Goal: Task Accomplishment & Management: Manage account settings

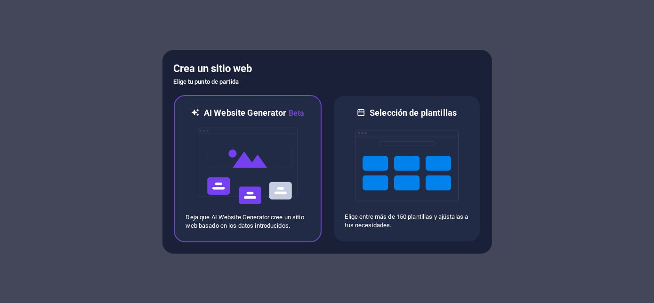
click at [198, 126] on img at bounding box center [248, 166] width 104 height 94
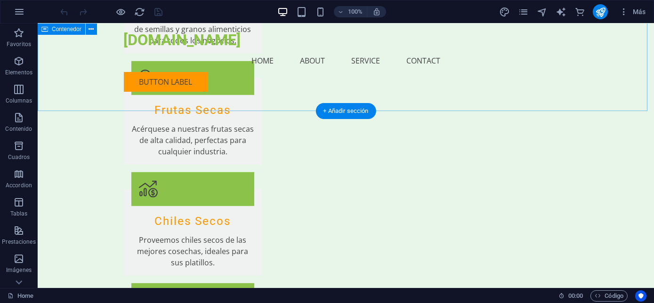
scroll to position [1430, 0]
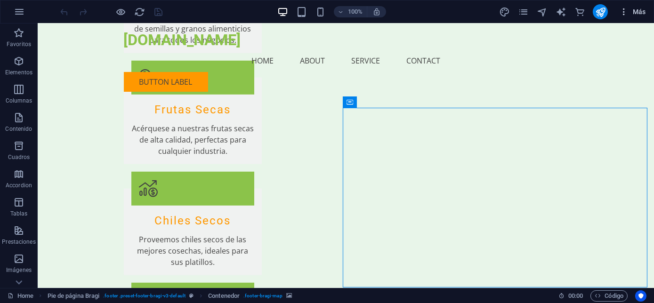
click at [623, 12] on icon "button" at bounding box center [623, 11] width 9 height 9
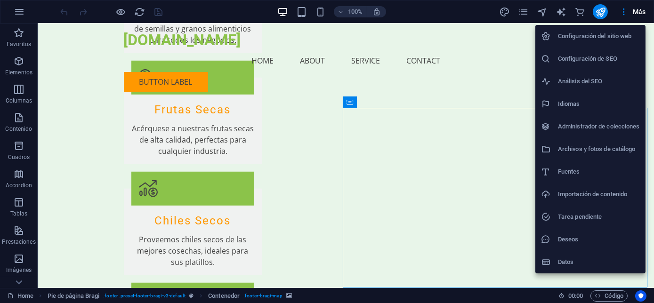
click at [605, 32] on h6 "Configuración del sitio web" at bounding box center [599, 36] width 82 height 11
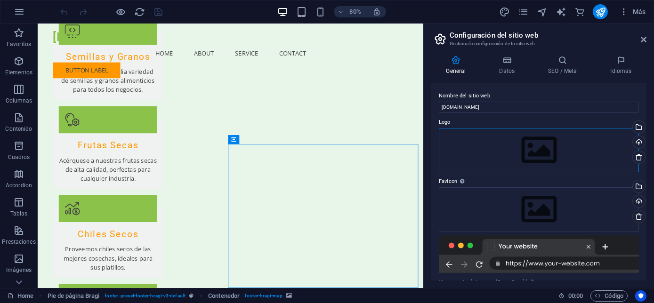
click at [499, 129] on div "Arrastra archivos aquí, haz clic para escoger archivos o selecciona archivos de…" at bounding box center [539, 150] width 200 height 44
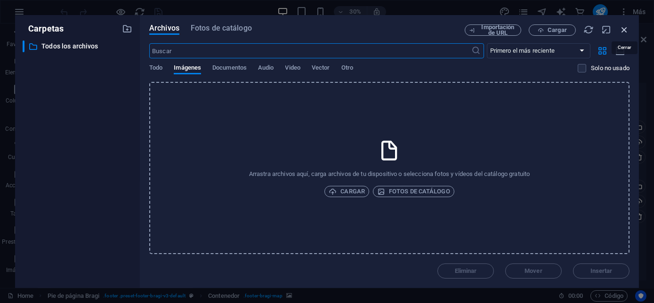
click at [628, 31] on icon "button" at bounding box center [624, 29] width 10 height 10
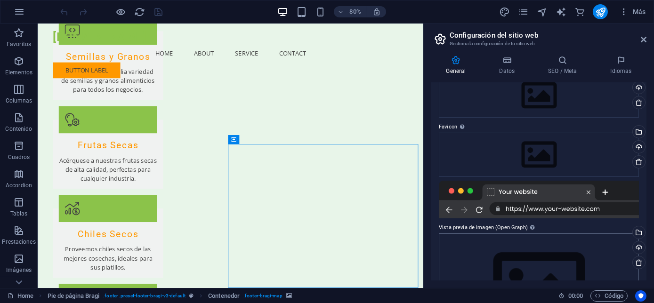
scroll to position [0, 0]
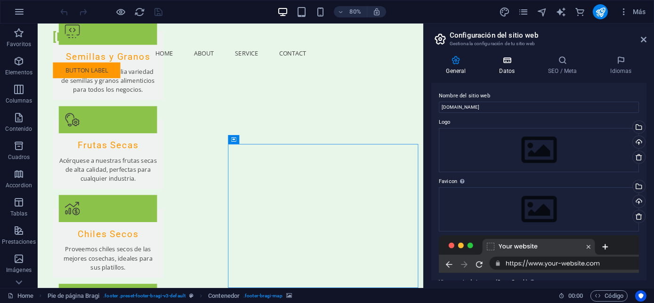
click at [501, 61] on icon at bounding box center [506, 60] width 45 height 9
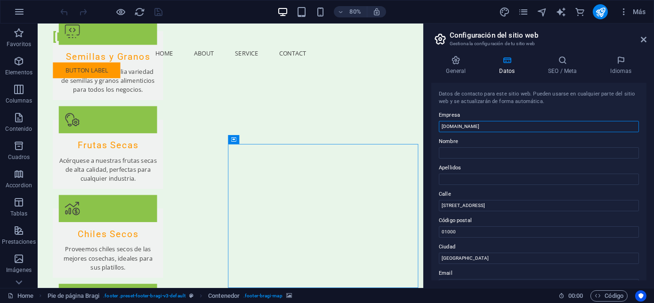
drag, startPoint x: 513, startPoint y: 146, endPoint x: 502, endPoint y: 144, distance: 11.1
click at [503, 129] on input "[DOMAIN_NAME]" at bounding box center [539, 126] width 200 height 11
type input "a"
paste input "Productora Alcalagon S.A. De C.V."
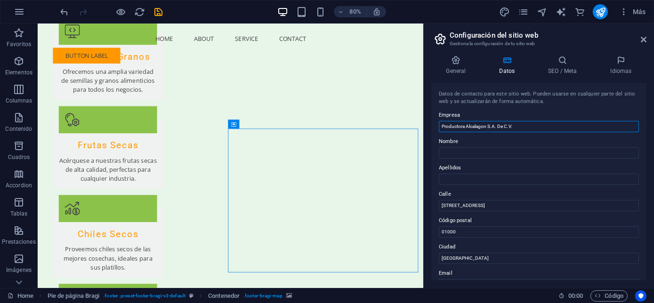
scroll to position [1383, 0]
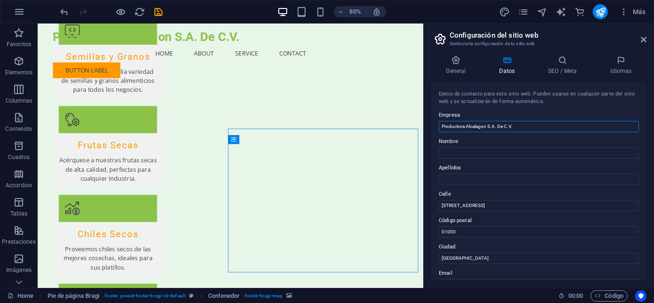
drag, startPoint x: 488, startPoint y: 124, endPoint x: 522, endPoint y: 120, distance: 34.2
click at [522, 120] on div "Empresa Productora Alcalagon S.A. De C.V." at bounding box center [539, 121] width 200 height 23
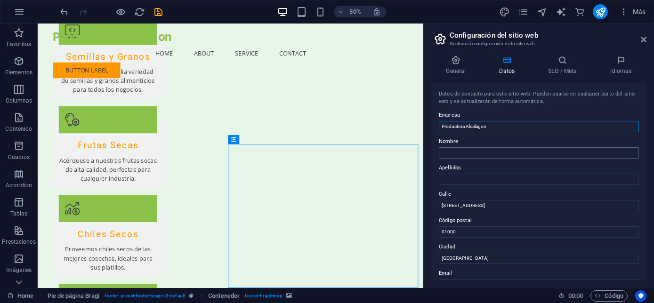
type input "Productora Alcalagon"
click at [469, 148] on input "Nombre" at bounding box center [539, 152] width 200 height 11
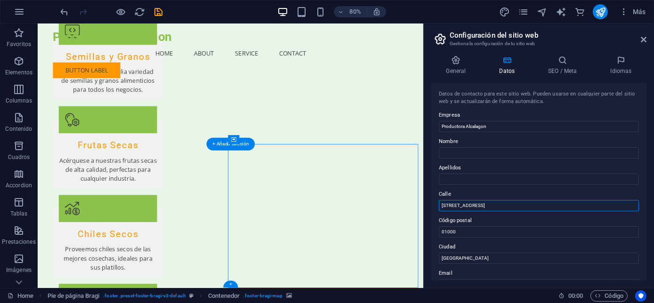
drag, startPoint x: 519, startPoint y: 226, endPoint x: 499, endPoint y: 251, distance: 32.1
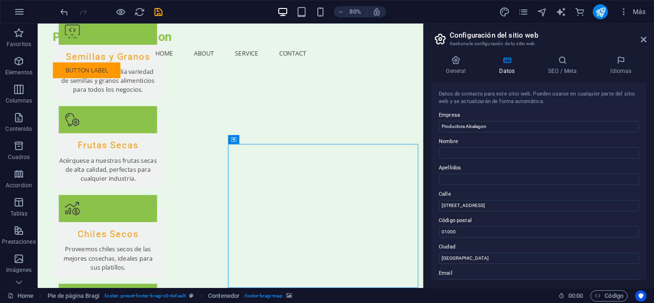
click at [495, 192] on label "Calle" at bounding box center [539, 194] width 200 height 11
click at [495, 200] on input "[STREET_ADDRESS]" at bounding box center [539, 205] width 200 height 11
type input "C"
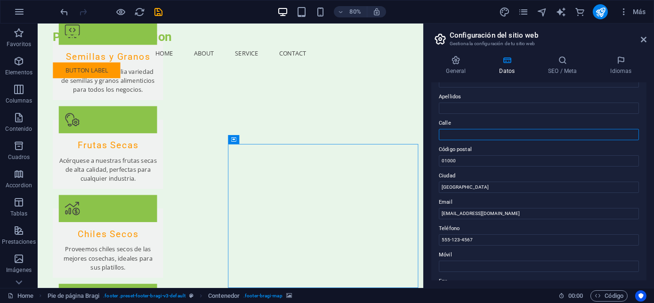
click at [463, 134] on input "Calle" at bounding box center [539, 134] width 200 height 11
paste input "Av. [PERSON_NAME][STREET_ADDRESS] 1"
click at [532, 136] on input "Av. [PERSON_NAME][STREET_ADDRESS] 1" at bounding box center [539, 134] width 200 height 11
paste input "Col Ladron De Gruevara, C.P. 44600, [GEOGRAPHIC_DATA], [GEOGRAPHIC_DATA]"
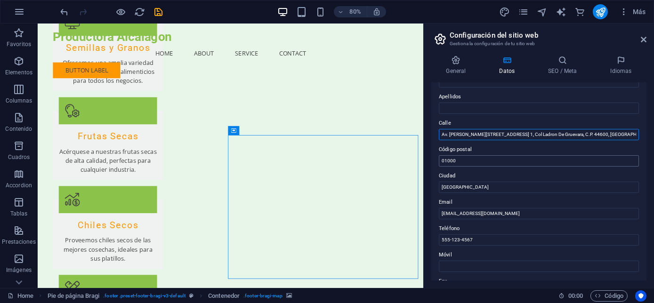
type input "Av. [PERSON_NAME][STREET_ADDRESS] 1, Col Ladron De Gruevara, C.P. 44600, [GEOGR…"
click at [522, 157] on input "01000" at bounding box center [539, 160] width 200 height 11
type input "0"
type input "44600"
click at [466, 188] on input "[GEOGRAPHIC_DATA]" at bounding box center [539, 187] width 200 height 11
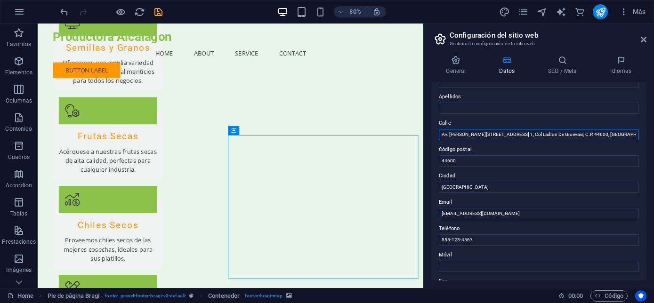
drag, startPoint x: 591, startPoint y: 132, endPoint x: 615, endPoint y: 132, distance: 23.5
click at [615, 132] on input "Av. [PERSON_NAME][STREET_ADDRESS] 1, Col Ladron De Gruevara, C.P. 44600, [GEOGR…" at bounding box center [539, 134] width 200 height 11
type input "Av. [PERSON_NAME][STREET_ADDRESS] 1, Col Ladron De Gruevara, C.P. 44600, , [GEO…"
drag, startPoint x: 478, startPoint y: 183, endPoint x: 431, endPoint y: 177, distance: 47.4
click at [431, 177] on div "Datos de contacto para este sitio web. Pueden usarse en cualquier parte del sit…" at bounding box center [538, 182] width 215 height 198
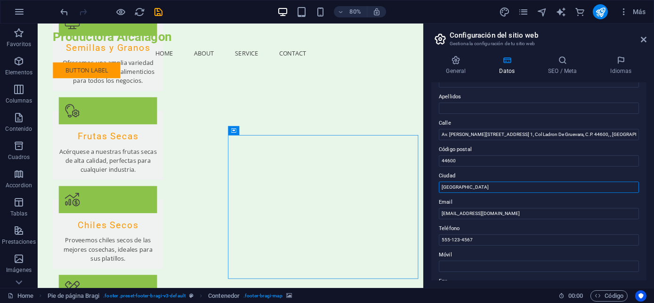
paste input "[GEOGRAPHIC_DATA]"
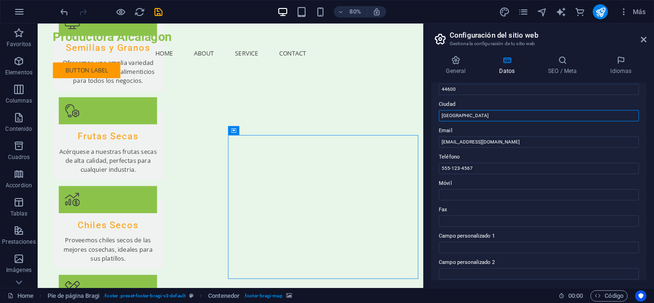
scroll to position [71, 0]
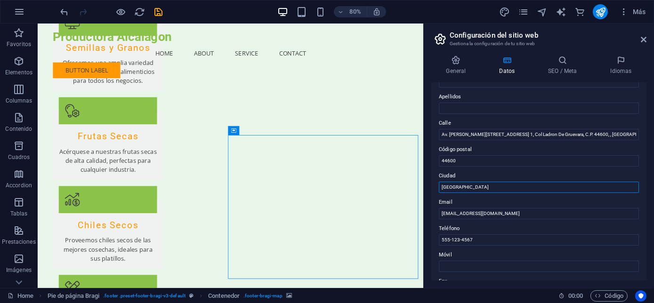
type input "[GEOGRAPHIC_DATA]"
type input "Av. [PERSON_NAME][STREET_ADDRESS] 1, Col Ladron De Gruevara, C.P. 44600, [GEOGR…"
drag, startPoint x: 473, startPoint y: 180, endPoint x: 451, endPoint y: 177, distance: 22.8
click at [451, 177] on label "Ciudad" at bounding box center [539, 175] width 200 height 11
click at [451, 182] on input "[GEOGRAPHIC_DATA]" at bounding box center [539, 187] width 200 height 11
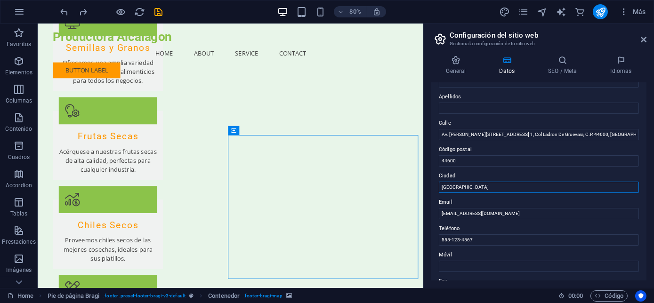
drag, startPoint x: 457, startPoint y: 182, endPoint x: 423, endPoint y: 184, distance: 33.5
click at [423, 184] on aside "Configuración del sitio web Gestiona la configuración de tu sitio web General D…" at bounding box center [538, 156] width 231 height 265
paste input "[GEOGRAPHIC_DATA]"
type input "[GEOGRAPHIC_DATA]"
drag, startPoint x: 482, startPoint y: 186, endPoint x: 438, endPoint y: 182, distance: 44.4
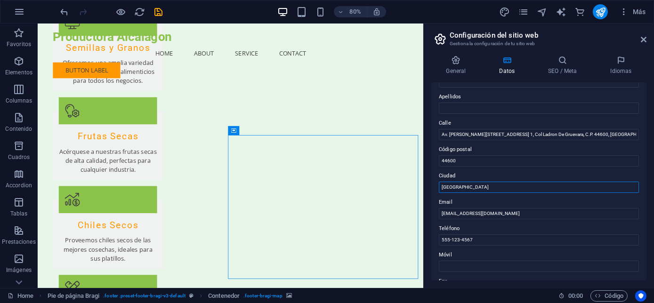
click at [438, 182] on div "Datos de contacto para este sitio web. Pueden usarse en cualquier parte del sit…" at bounding box center [538, 182] width 215 height 198
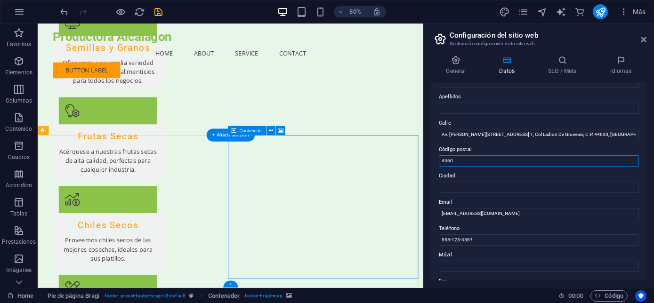
drag, startPoint x: 498, startPoint y: 180, endPoint x: 509, endPoint y: 188, distance: 13.8
type input "4"
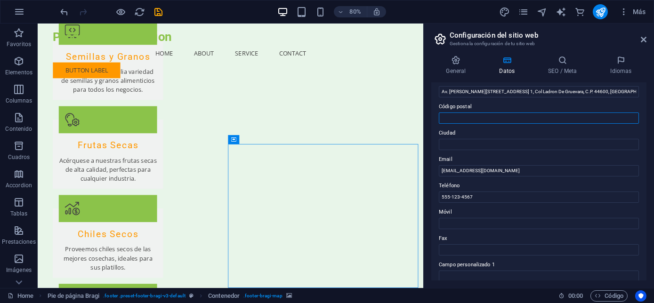
scroll to position [143, 0]
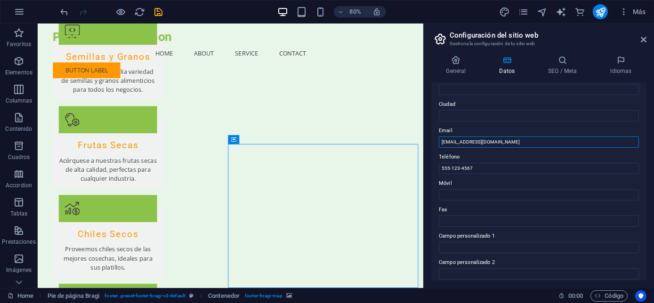
click at [450, 141] on input "[EMAIL_ADDRESS][DOMAIN_NAME]" at bounding box center [539, 142] width 200 height 11
type input "[EMAIL_ADDRESS][DOMAIN_NAME]"
click at [493, 173] on input "555-123-4567" at bounding box center [539, 168] width 200 height 11
click at [468, 186] on label "Móvil" at bounding box center [539, 183] width 200 height 11
click at [468, 189] on input "Móvil" at bounding box center [539, 194] width 200 height 11
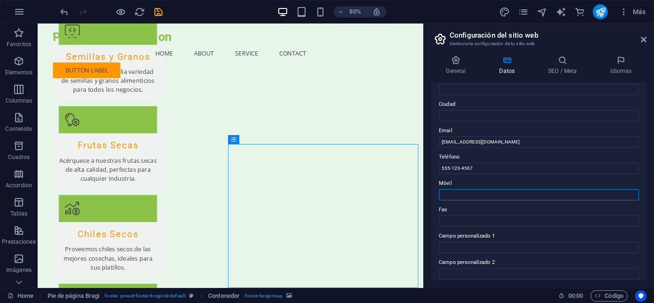
paste input "3385262538"
click at [442, 194] on input "3385262538" at bounding box center [539, 194] width 200 height 11
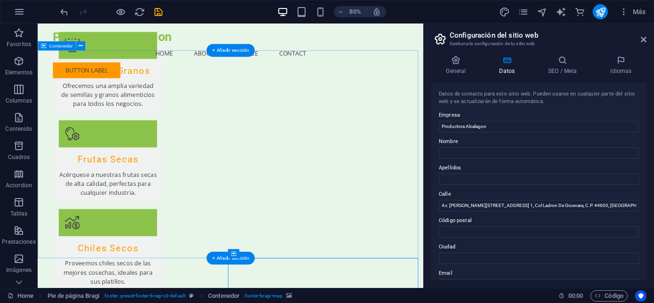
scroll to position [1364, 0]
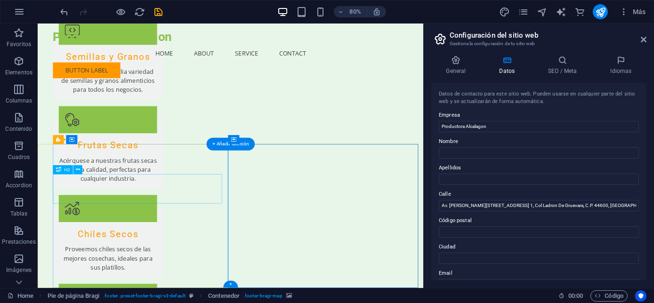
type input "[PHONE_NUMBER]"
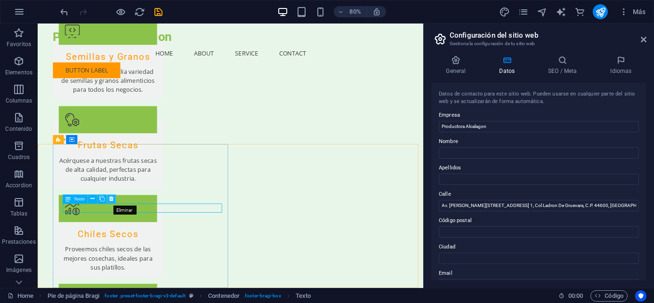
click at [112, 196] on icon at bounding box center [111, 199] width 4 height 8
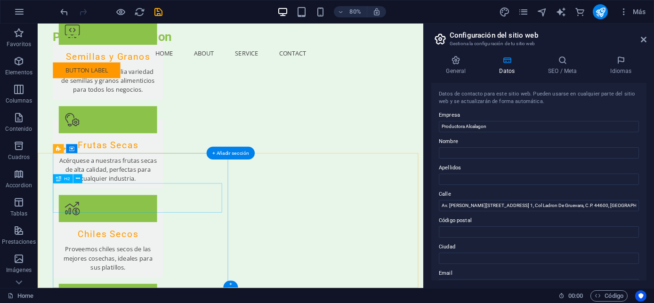
scroll to position [1353, 0]
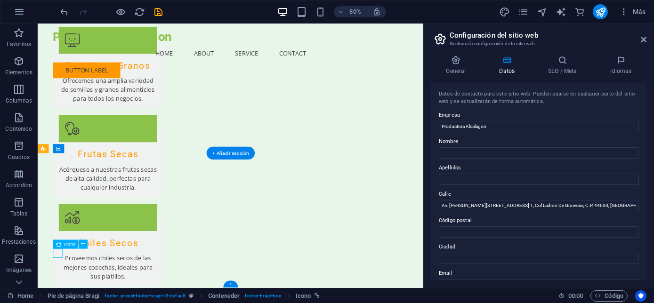
scroll to position [1341, 0]
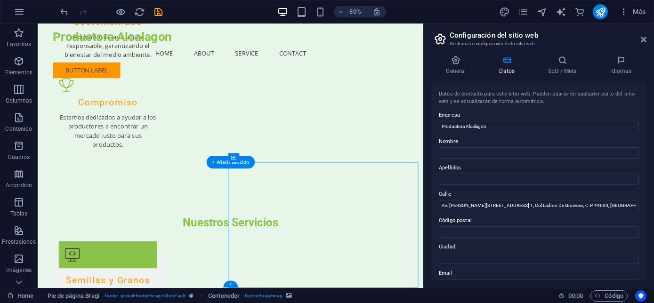
select select "px"
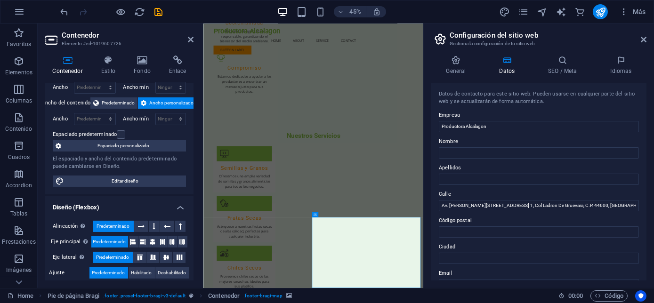
scroll to position [0, 0]
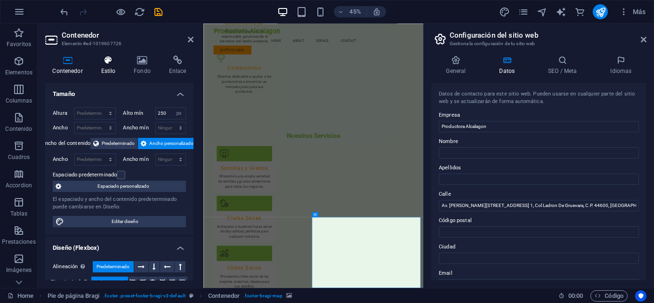
click at [112, 68] on h4 "Estilo" at bounding box center [110, 66] width 33 height 20
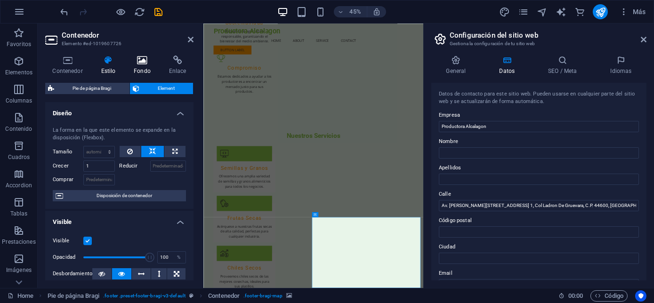
click at [154, 63] on icon at bounding box center [143, 60] width 32 height 9
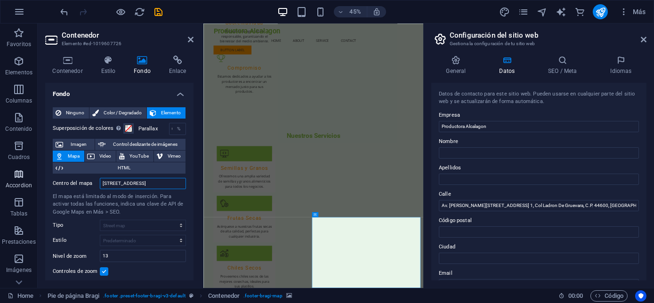
drag, startPoint x: 171, startPoint y: 181, endPoint x: 23, endPoint y: 179, distance: 147.8
click at [23, 179] on section "Favoritos Elementos Columnas Contenido Cuadros Accordion Tablas Prestaciones Im…" at bounding box center [211, 156] width 423 height 265
paste input "3385262538"
drag, startPoint x: 141, startPoint y: 181, endPoint x: -7, endPoint y: 182, distance: 148.3
click at [0, 182] on html "[DOMAIN_NAME] Home Favoritos Elementos Columnas Contenido Cuadros Accordion Tab…" at bounding box center [327, 151] width 654 height 303
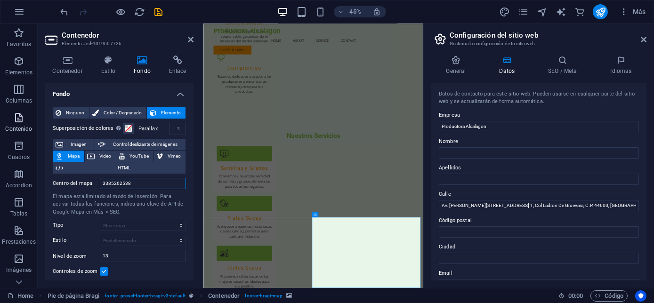
paste input "Av. [PERSON_NAME][STREET_ADDRESS] 1, Col Ladron De Gruevara, C.P. 44600, [GEOGR…"
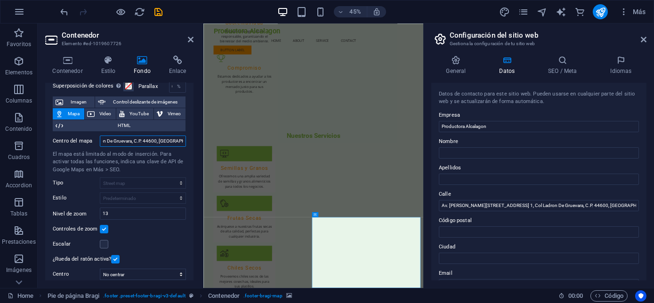
scroll to position [143, 0]
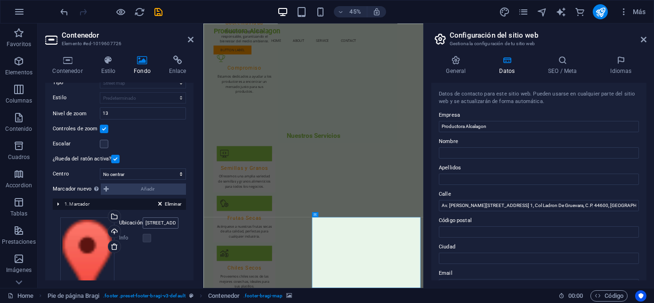
type input "Av. [PERSON_NAME][STREET_ADDRESS] 1, Col Ladron De Gruevara, C.P. 44600, [GEOGR…"
drag, startPoint x: 144, startPoint y: 222, endPoint x: 189, endPoint y: 221, distance: 45.2
click at [189, 221] on div "Ninguno Color / Degradado Elemento Estirar fondo a ancho completo Superposición…" at bounding box center [119, 142] width 148 height 370
paste input "Av. [PERSON_NAME][STREET_ADDRESS] 1, Col Ladron De Gruevara, C.P. 44600, [GEOGR…"
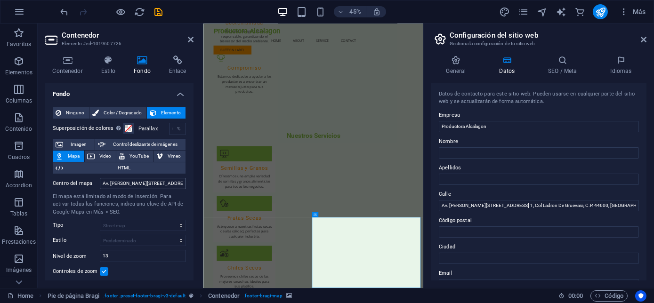
type input "Av. [PERSON_NAME][STREET_ADDRESS] 1, Col Ladron De Gruevara, C.P. 44600, [GEOGR…"
click at [178, 180] on input "Av. [PERSON_NAME][STREET_ADDRESS] 1, Col Ladron De Gruevara, C.P. 44600, [GEOGR…" at bounding box center [143, 183] width 86 height 11
drag, startPoint x: 103, startPoint y: 183, endPoint x: 191, endPoint y: 184, distance: 88.0
click at [191, 184] on div "Ninguno Color / Degradado Elemento Estirar fondo a ancho completo Superposición…" at bounding box center [119, 285] width 148 height 370
paste input "[PERSON_NAME] Nte 400-P1 Int. [STREET_ADDRESS][PERSON_NAME][PERSON_NAME], Méxi"
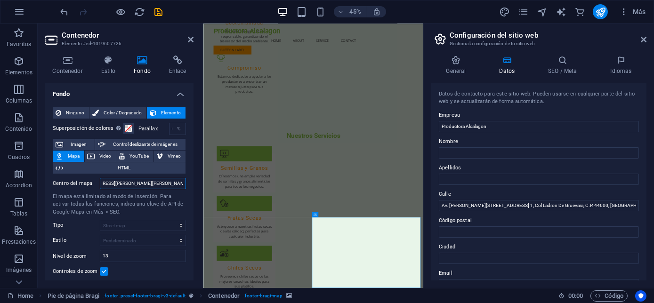
scroll to position [0, 159]
type input "[STREET_ADDRESS][PERSON_NAME]. [STREET_ADDRESS][PERSON_NAME][PERSON_NAME]"
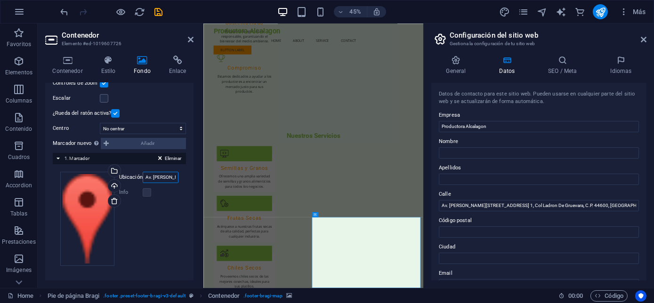
scroll to position [0, 163]
drag, startPoint x: 346, startPoint y: 201, endPoint x: 262, endPoint y: 226, distance: 87.7
drag, startPoint x: 142, startPoint y: 179, endPoint x: 175, endPoint y: 178, distance: 33.0
click at [175, 178] on input "Av. [PERSON_NAME][STREET_ADDRESS] 1, Col Ladron De Gruevara, C.P. 44600, [GEOGR…" at bounding box center [161, 177] width 36 height 11
paste input "[PERSON_NAME] Nte 400-P1 Int. [STREET_ADDRESS][PERSON_NAME][PERSON_NAME], Méxi"
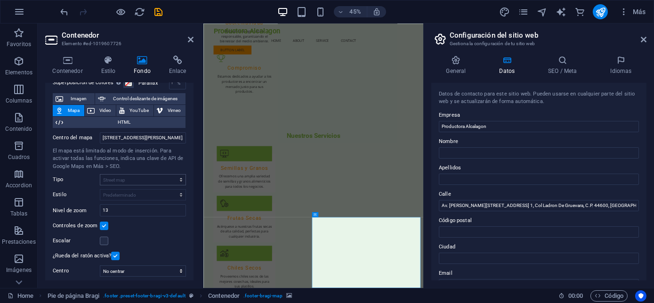
scroll to position [0, 0]
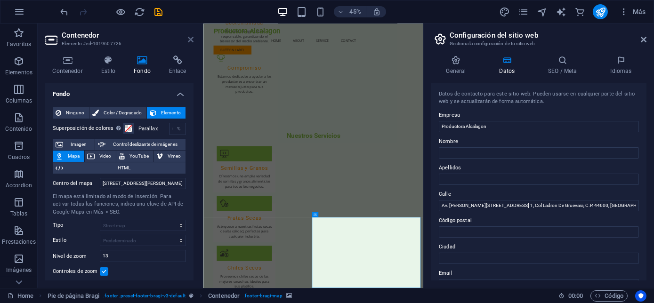
type input "[STREET_ADDRESS][PERSON_NAME]. [STREET_ADDRESS][PERSON_NAME][PERSON_NAME]"
click at [190, 39] on icon at bounding box center [191, 40] width 6 height 8
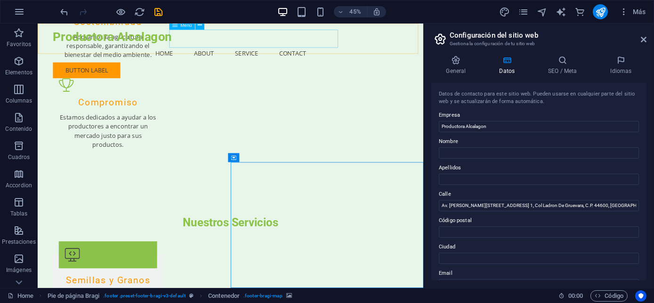
scroll to position [1341, 0]
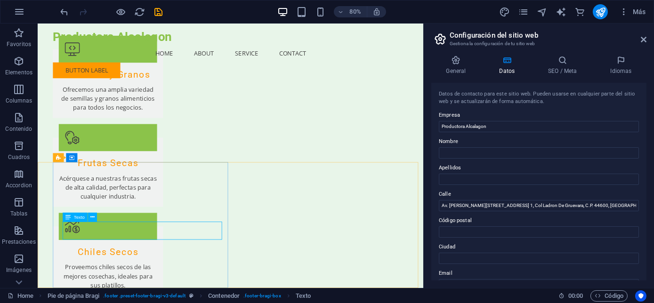
click at [76, 217] on span "Texto" at bounding box center [78, 217] width 11 height 5
click at [94, 215] on icon at bounding box center [92, 217] width 4 height 8
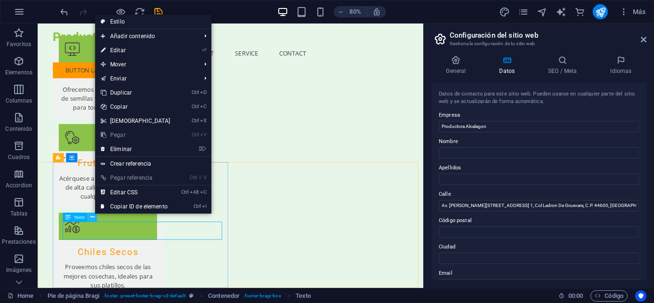
click at [94, 215] on icon at bounding box center [92, 217] width 4 height 8
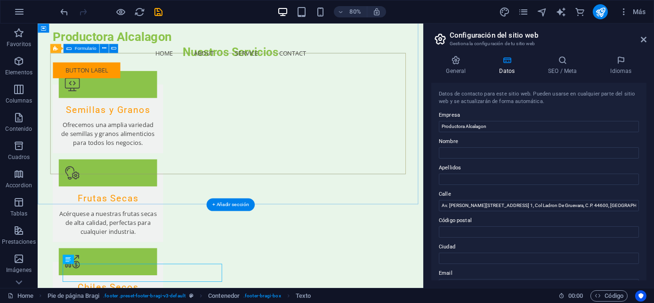
scroll to position [1270, 0]
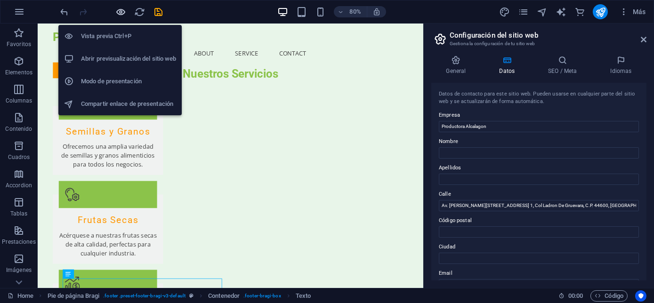
click at [122, 11] on icon "button" at bounding box center [121, 12] width 11 height 11
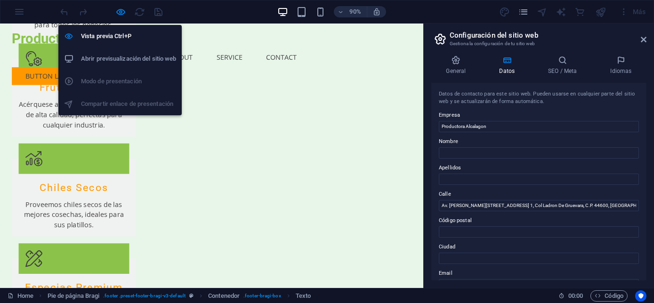
click at [104, 55] on h6 "Abrir previsualización del sitio web" at bounding box center [128, 58] width 95 height 11
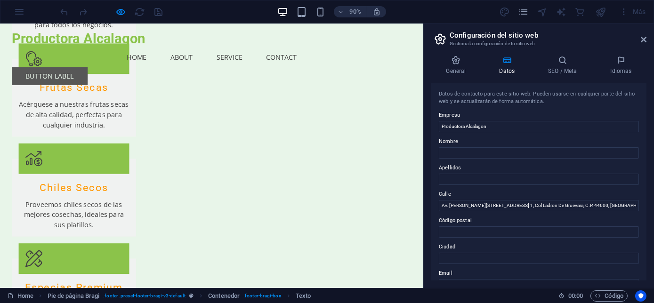
click at [97, 72] on link "Button label" at bounding box center [55, 82] width 84 height 20
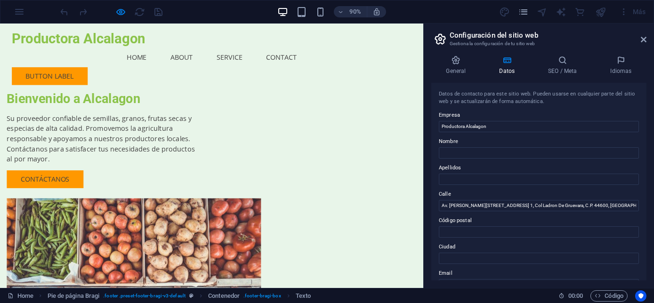
scroll to position [0, 0]
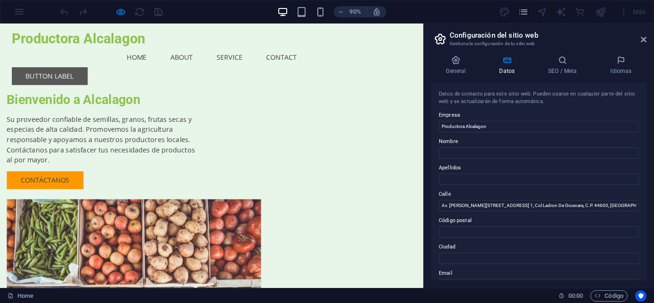
click at [97, 72] on link "Button label" at bounding box center [55, 82] width 84 height 20
click at [647, 40] on aside "Configuración del sitio web Gestiona la configuración de tu sitio web General D…" at bounding box center [538, 156] width 231 height 265
click at [646, 40] on icon at bounding box center [644, 40] width 6 height 8
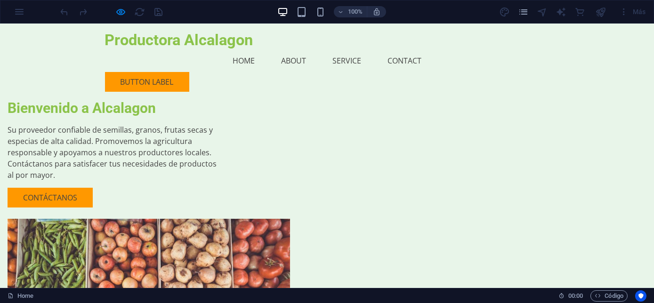
click at [262, 49] on link "Home" at bounding box center [243, 60] width 37 height 23
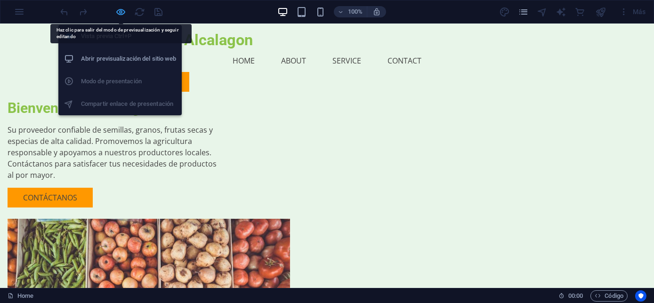
click at [116, 13] on icon "button" at bounding box center [121, 12] width 11 height 11
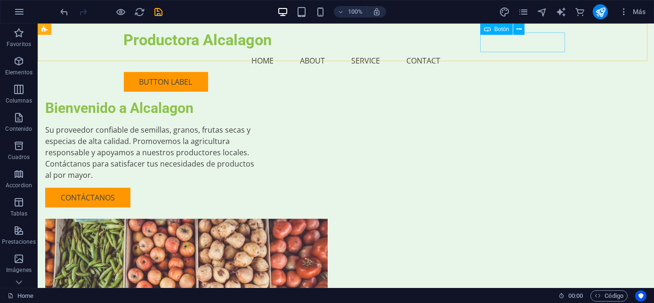
click at [491, 72] on div "Button label" at bounding box center [346, 82] width 444 height 20
click at [522, 31] on button at bounding box center [518, 29] width 11 height 11
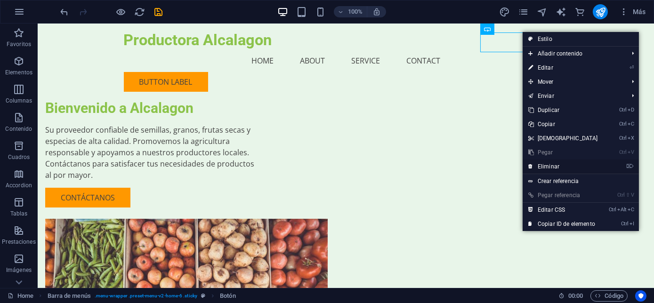
click at [549, 162] on link "⌦ Eliminar" at bounding box center [563, 167] width 81 height 14
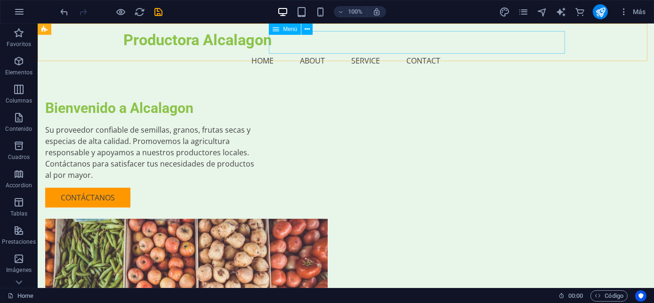
click at [390, 49] on nav "Home About Service Contact" at bounding box center [346, 60] width 444 height 23
click at [277, 27] on icon at bounding box center [276, 29] width 7 height 11
click at [305, 29] on icon at bounding box center [307, 29] width 5 height 10
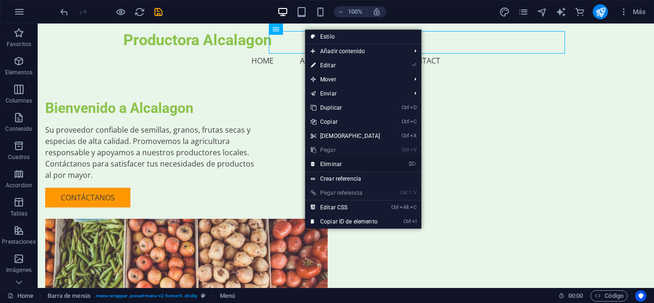
click at [333, 159] on link "⌦ Eliminar" at bounding box center [345, 164] width 81 height 14
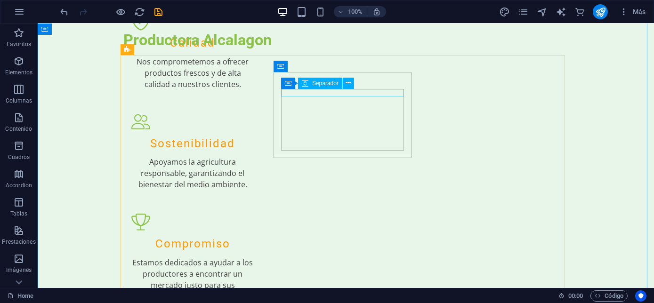
scroll to position [999, 0]
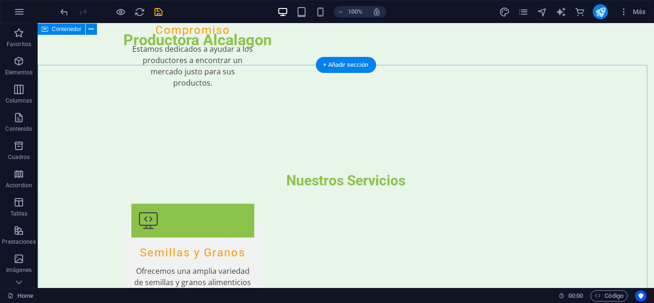
scroll to position [1118, 0]
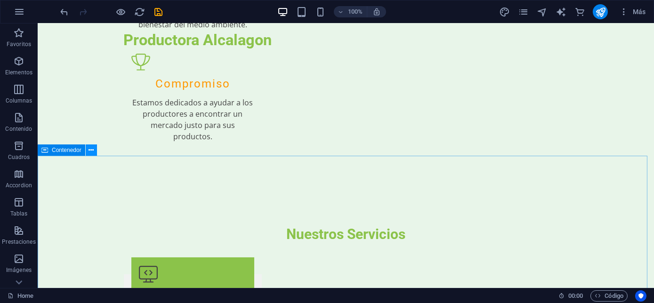
click at [93, 147] on icon at bounding box center [91, 150] width 5 height 10
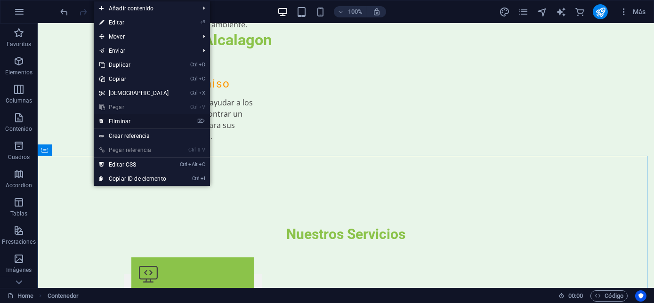
click at [128, 121] on link "⌦ Eliminar" at bounding box center [134, 121] width 81 height 14
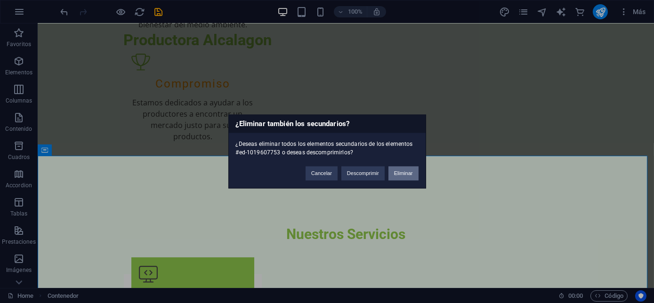
click at [394, 176] on button "Eliminar" at bounding box center [403, 174] width 30 height 14
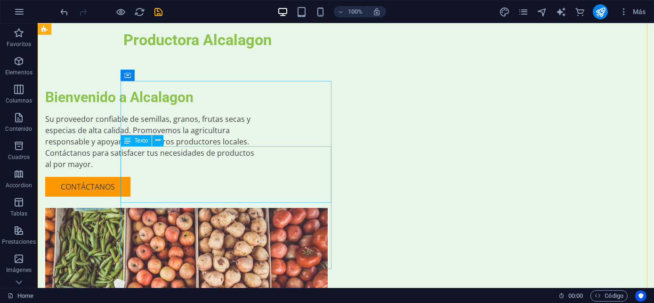
scroll to position [0, 0]
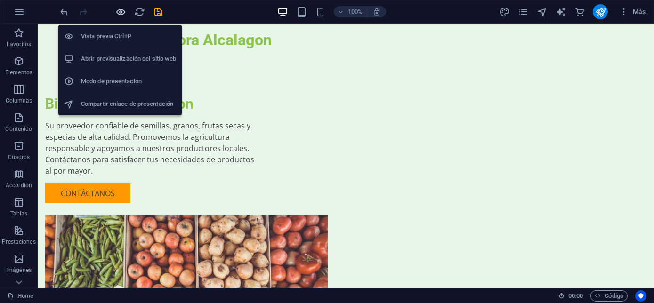
click at [116, 8] on icon "button" at bounding box center [121, 12] width 11 height 11
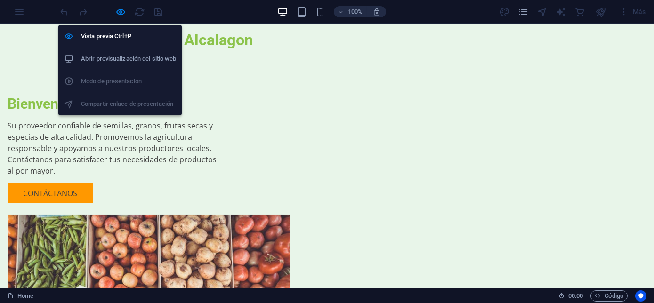
click at [113, 66] on li "Abrir previsualización del sitio web" at bounding box center [119, 59] width 123 height 23
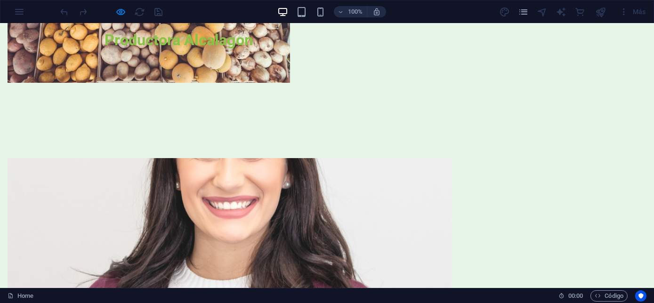
scroll to position [356, 0]
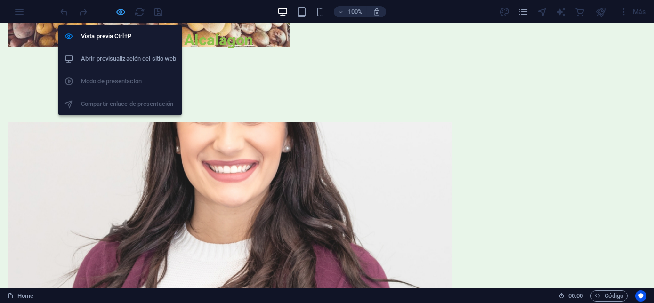
click at [122, 10] on icon "button" at bounding box center [121, 12] width 11 height 11
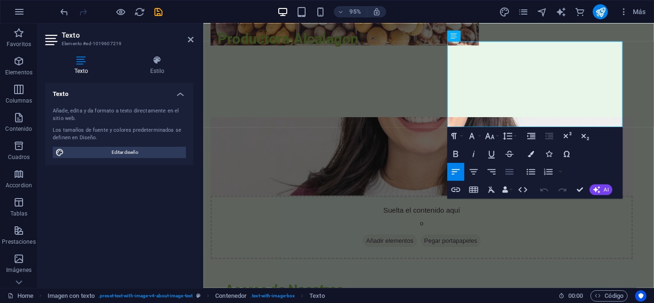
click at [513, 178] on button "Align Justify" at bounding box center [508, 172] width 17 height 18
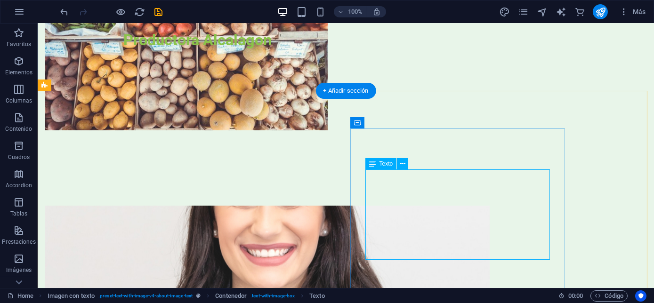
scroll to position [285, 0]
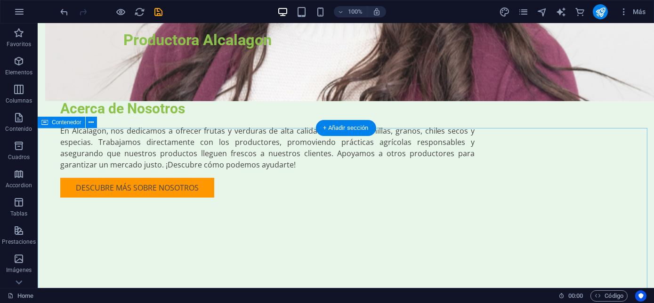
scroll to position [571, 0]
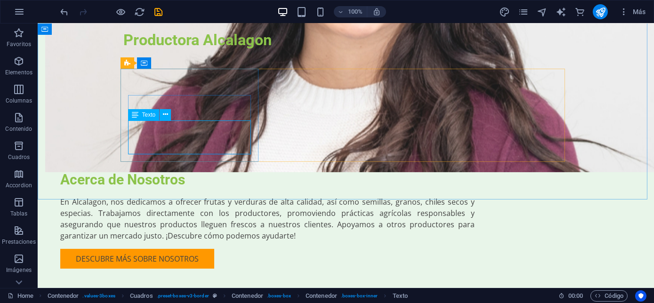
click at [134, 116] on icon at bounding box center [135, 114] width 7 height 11
click at [145, 115] on span "Texto" at bounding box center [149, 115] width 14 height 6
click at [132, 112] on icon at bounding box center [135, 114] width 7 height 11
click at [166, 109] on button at bounding box center [165, 114] width 11 height 11
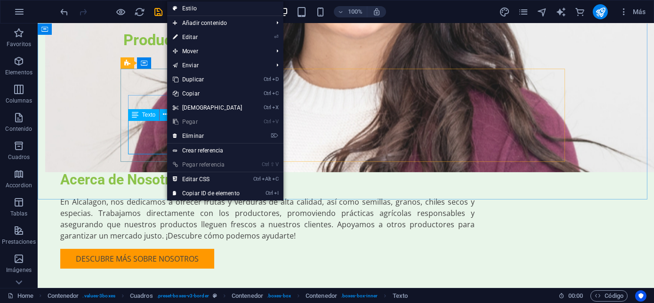
click at [136, 112] on icon at bounding box center [135, 114] width 7 height 11
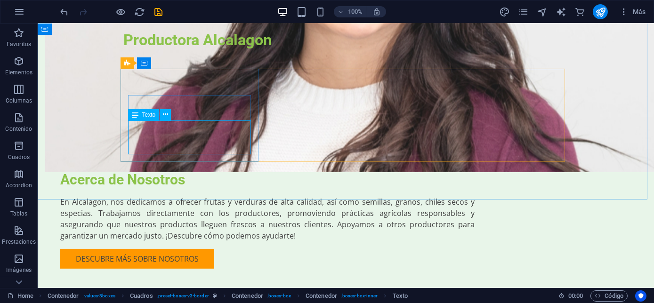
click at [136, 112] on icon at bounding box center [135, 114] width 7 height 11
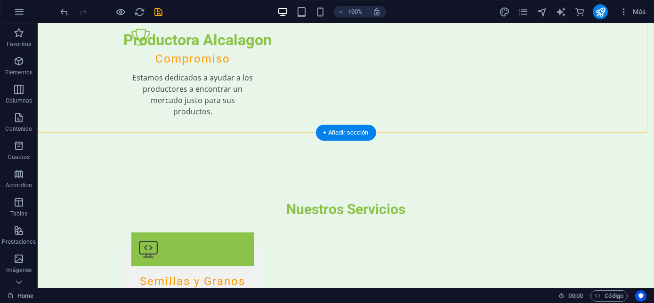
scroll to position [1144, 0]
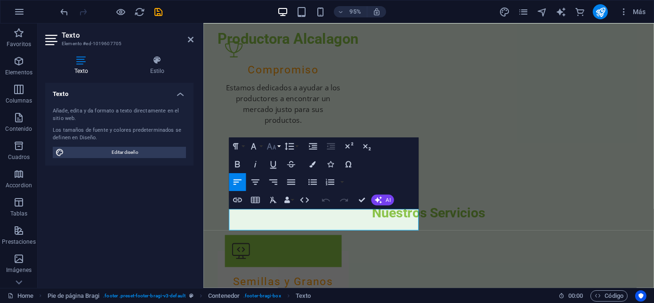
click at [272, 148] on icon "button" at bounding box center [271, 146] width 11 height 11
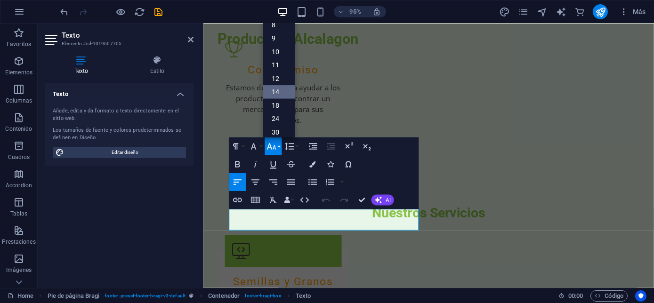
click at [287, 95] on link "14" at bounding box center [279, 92] width 32 height 14
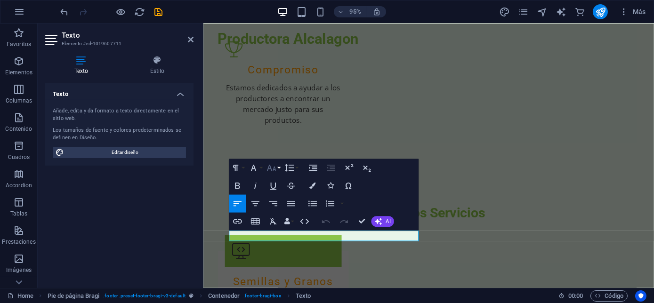
click at [272, 168] on icon "button" at bounding box center [271, 167] width 11 height 11
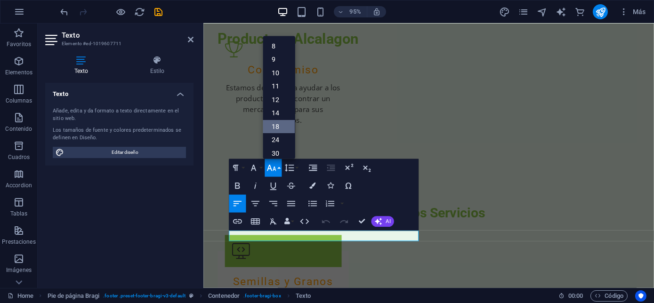
click at [274, 127] on link "18" at bounding box center [279, 127] width 32 height 14
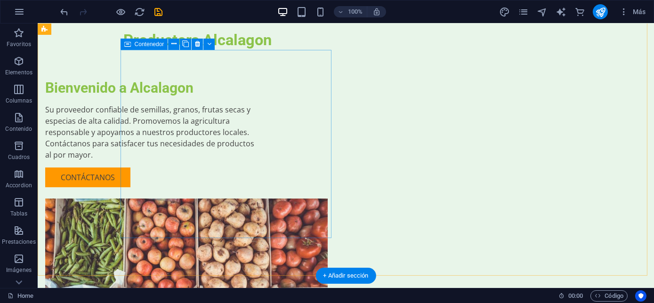
scroll to position [0, 0]
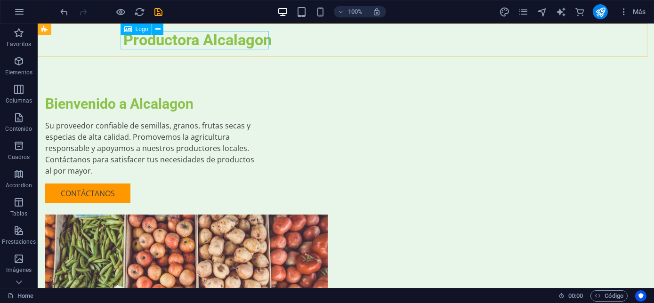
click at [225, 35] on div "Productora Alcalagon" at bounding box center [346, 40] width 444 height 18
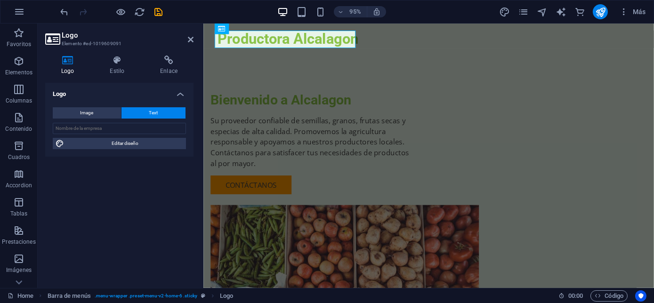
click at [76, 119] on div "Image Text Arrastra archivos aquí, haz clic para escoger archivos o selecciona …" at bounding box center [119, 128] width 148 height 57
click at [85, 114] on span "Image" at bounding box center [87, 112] width 13 height 11
select select "DISABLED_OPTION_VALUE"
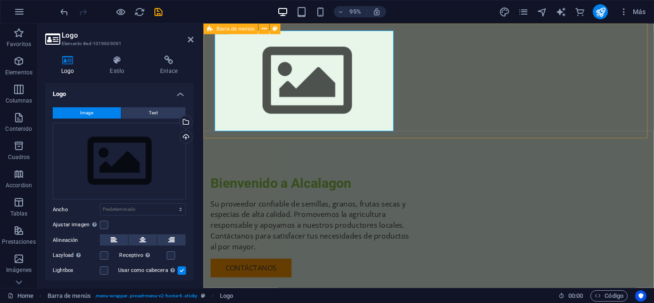
click at [452, 41] on div "Menu" at bounding box center [440, 84] width 474 height 121
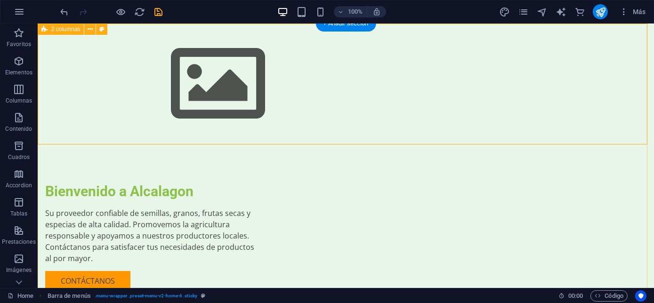
click at [265, 180] on div "Bienvenido a Alcalagon Su proveedor confiable de semillas, granos, frutas secas…" at bounding box center [346, 276] width 616 height 505
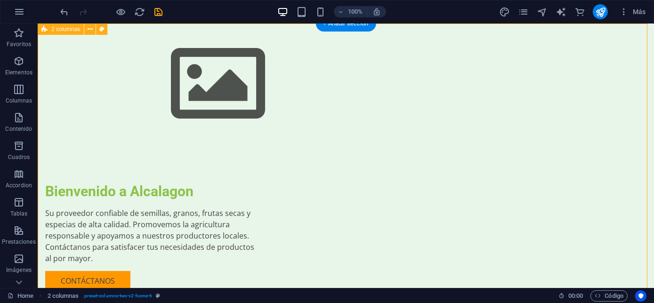
click at [266, 178] on div "Bienvenido a Alcalagon Su proveedor confiable de semillas, granos, frutas secas…" at bounding box center [346, 276] width 616 height 505
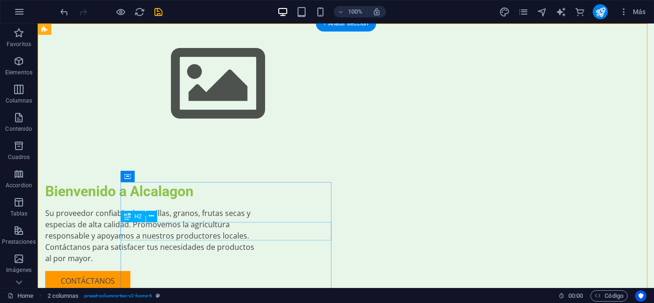
click at [242, 201] on div "Bienvenido a Alcalagon" at bounding box center [150, 191] width 211 height 18
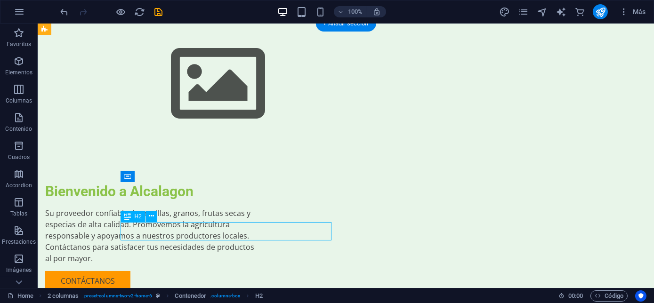
click at [242, 201] on div "Bienvenido a Alcalagon" at bounding box center [150, 191] width 211 height 18
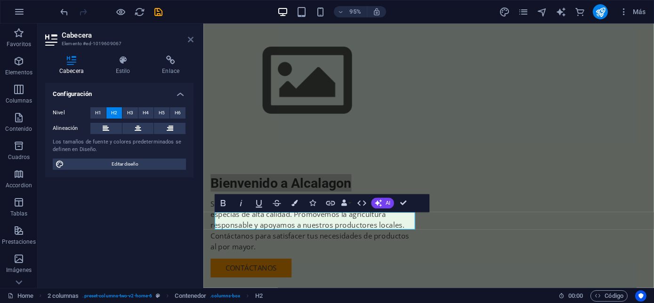
click at [190, 41] on icon at bounding box center [191, 40] width 6 height 8
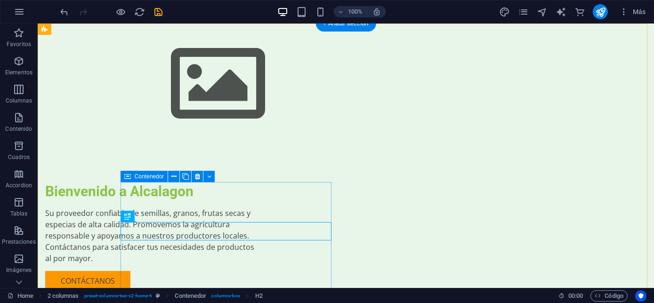
click at [256, 191] on div "Bienvenido a Alcalagon Su proveedor confiable de semillas, granos, frutas secas…" at bounding box center [150, 236] width 211 height 109
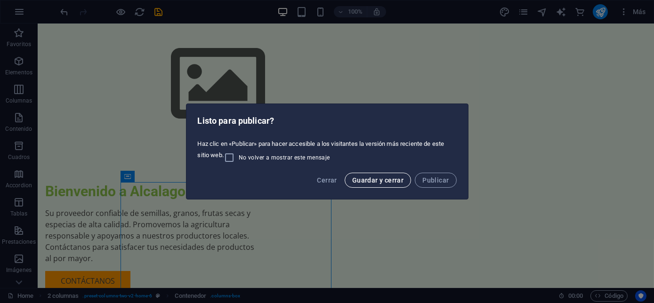
click at [404, 175] on button "Guardar y cerrar" at bounding box center [378, 180] width 66 height 15
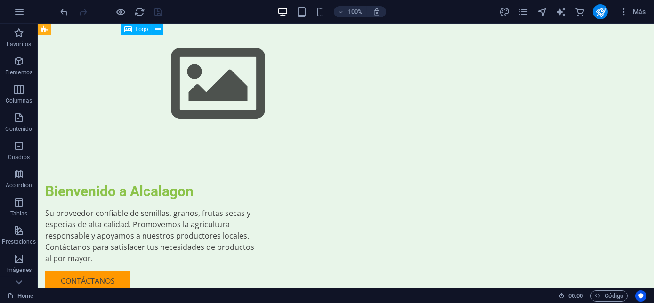
click at [223, 86] on div at bounding box center [346, 84] width 444 height 106
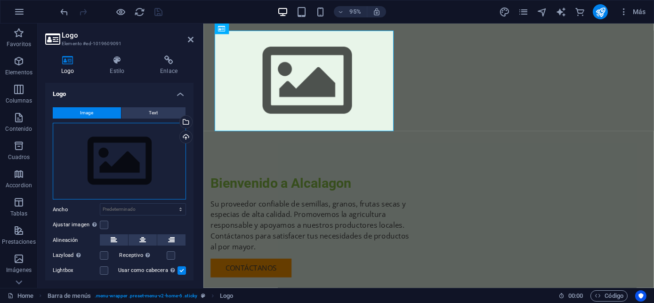
click at [69, 176] on div "Arrastra archivos aquí, haz clic para escoger archivos o selecciona archivos de…" at bounding box center [119, 161] width 133 height 77
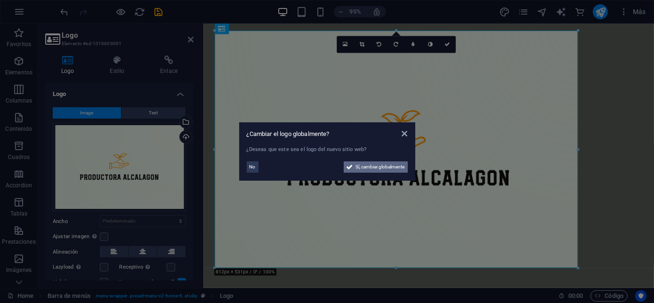
click at [381, 170] on span "Sí, cambiar globalmente" at bounding box center [380, 166] width 49 height 11
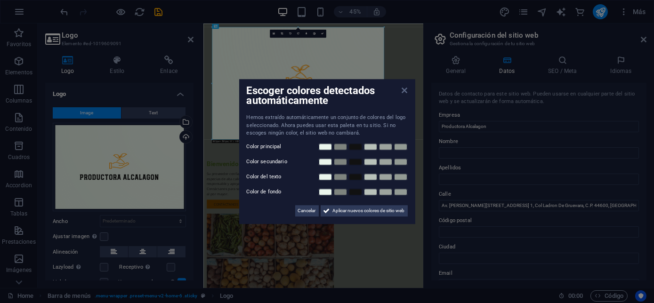
click at [404, 89] on icon at bounding box center [405, 91] width 6 height 8
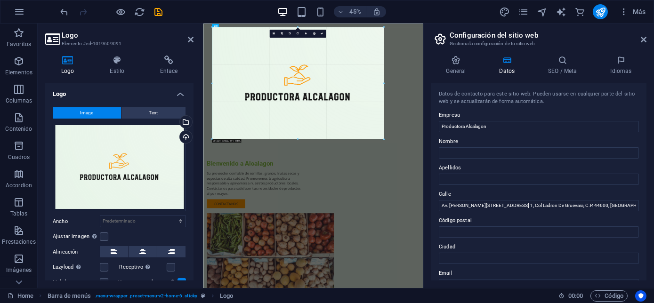
drag, startPoint x: 212, startPoint y: 139, endPoint x: 156, endPoint y: 183, distance: 71.1
type input "810"
select select "px"
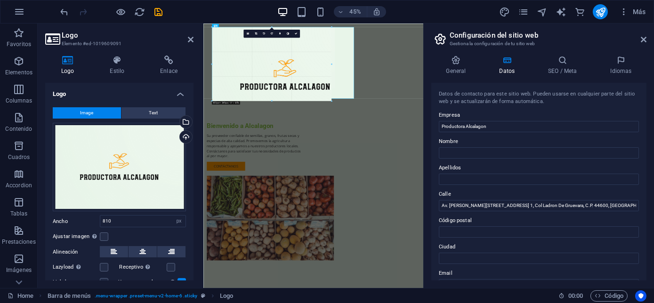
drag, startPoint x: 384, startPoint y: 140, endPoint x: 112, endPoint y: 69, distance: 281.6
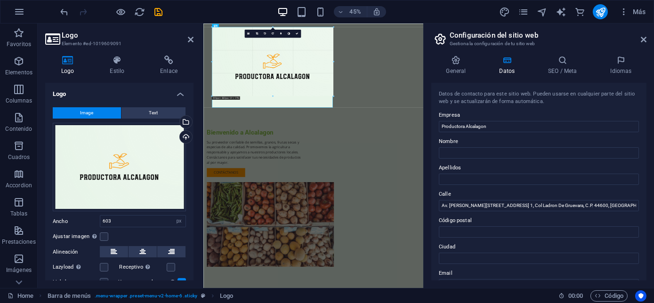
drag, startPoint x: 339, startPoint y: 110, endPoint x: 186, endPoint y: 75, distance: 157.3
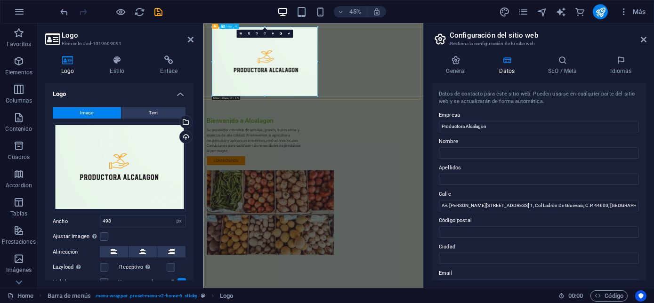
drag, startPoint x: 520, startPoint y: 118, endPoint x: 444, endPoint y: 180, distance: 98.3
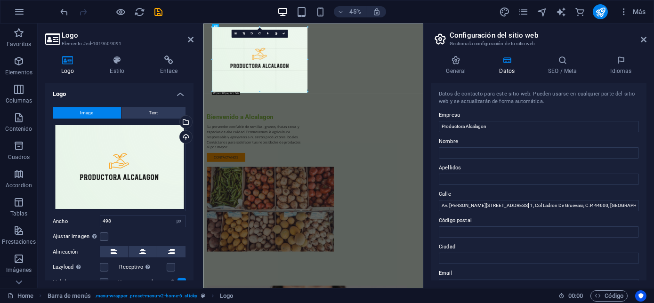
drag, startPoint x: 318, startPoint y: 97, endPoint x: 289, endPoint y: 57, distance: 49.5
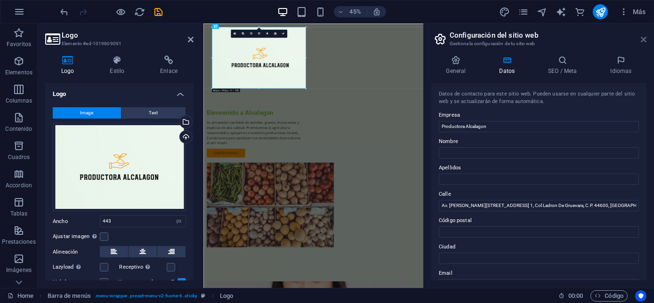
click at [644, 40] on icon at bounding box center [644, 40] width 6 height 8
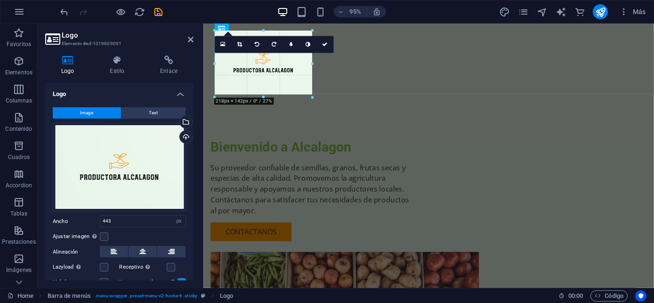
drag, startPoint x: 412, startPoint y: 159, endPoint x: 113, endPoint y: 66, distance: 312.6
type input "229"
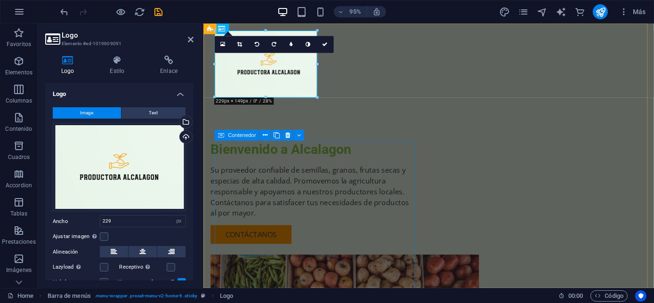
click at [338, 159] on div "Bienvenido a Alcalagon Su proveedor confiable de semillas, granos, frutas secas…" at bounding box center [315, 201] width 211 height 109
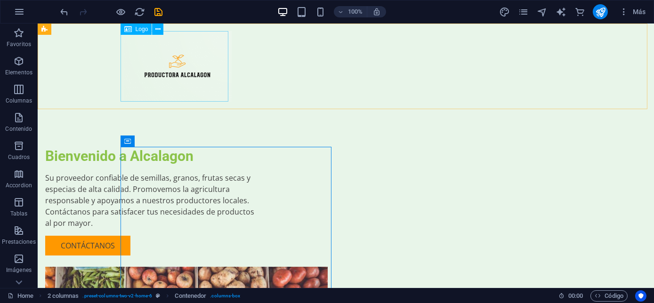
click at [189, 81] on div at bounding box center [346, 66] width 444 height 71
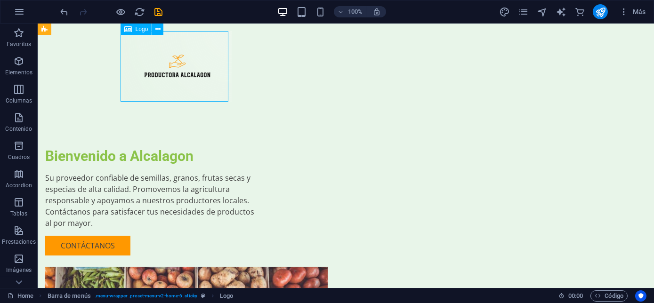
click at [189, 81] on div at bounding box center [346, 66] width 444 height 71
select select "px"
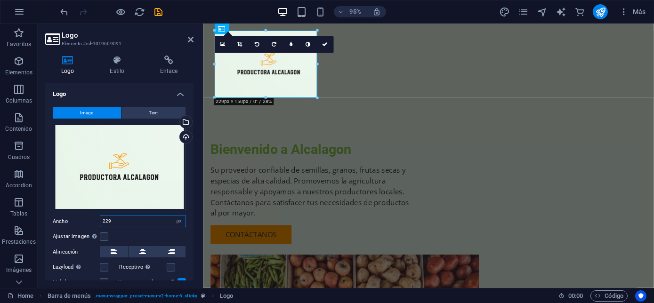
drag, startPoint x: 137, startPoint y: 222, endPoint x: 52, endPoint y: 215, distance: 85.5
click at [52, 215] on div "Image Text Arrastra archivos aquí, haz clic para escoger archivos o selecciona …" at bounding box center [119, 205] width 148 height 211
click at [99, 236] on label "Ajustar imagen Ajustar imagen automáticamente a un ancho y alto fijo" at bounding box center [76, 236] width 47 height 11
click at [0, 0] on input "Ajustar imagen Ajustar imagen automáticamente a un ancho y alto fijo" at bounding box center [0, 0] width 0 height 0
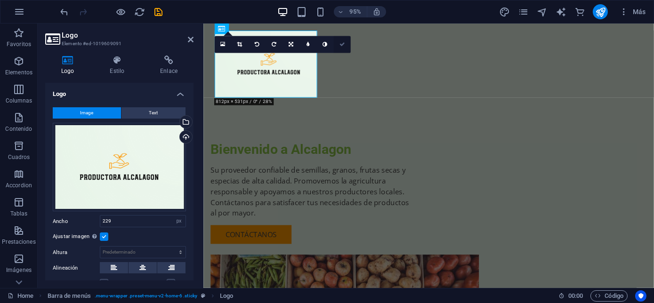
click at [340, 46] on icon at bounding box center [342, 44] width 6 height 5
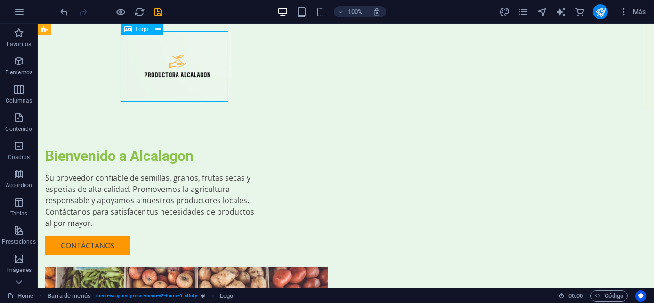
click at [147, 78] on div at bounding box center [346, 66] width 444 height 71
select select "px"
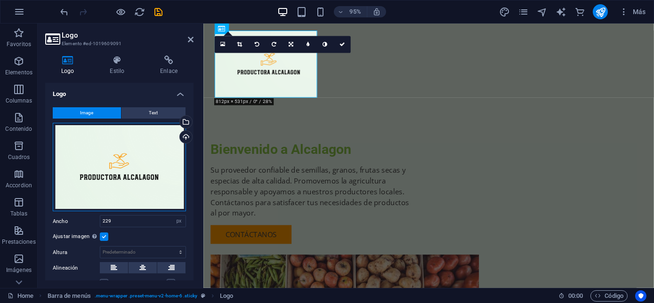
click at [150, 181] on div "Arrastra archivos aquí, haz clic para escoger archivos o selecciona archivos de…" at bounding box center [119, 167] width 133 height 89
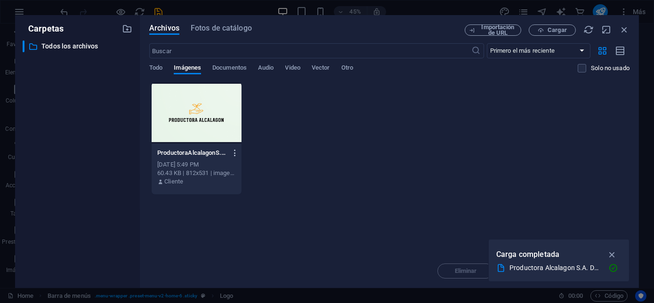
click at [235, 155] on icon "button" at bounding box center [235, 153] width 9 height 8
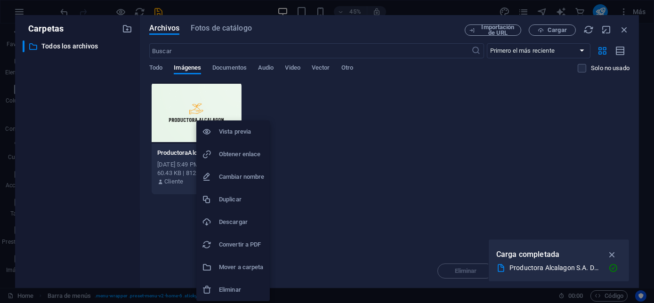
click at [227, 289] on h6 "Eliminar" at bounding box center [241, 289] width 45 height 11
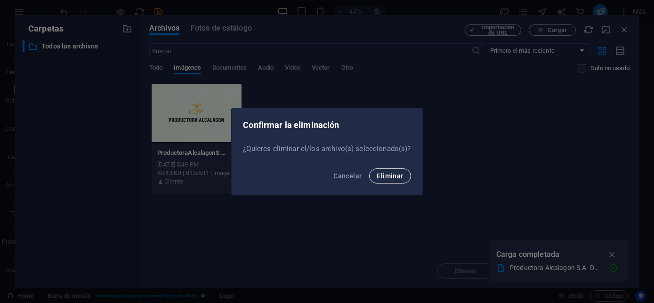
click at [387, 177] on span "Eliminar" at bounding box center [390, 176] width 26 height 8
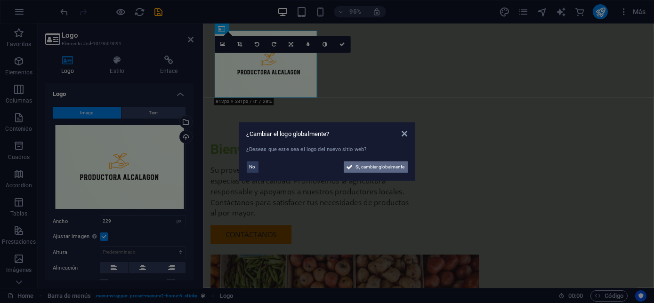
click at [377, 165] on span "Sí, cambiar globalmente" at bounding box center [380, 166] width 49 height 11
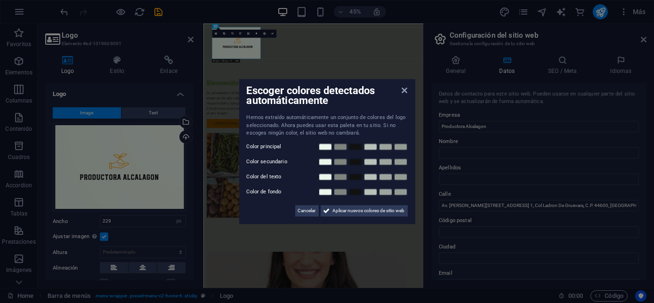
click at [406, 97] on div "Escoger colores detectados automáticamente Hemos extraído automáticamente un co…" at bounding box center [327, 151] width 176 height 145
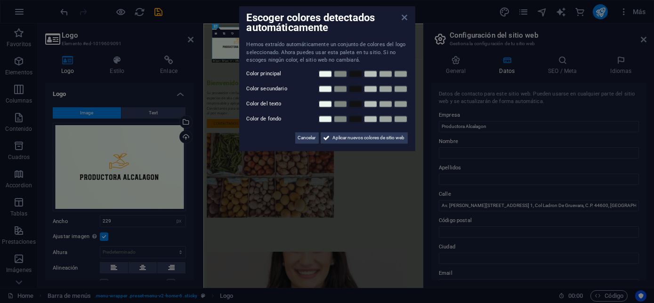
click at [402, 19] on icon at bounding box center [405, 18] width 6 height 8
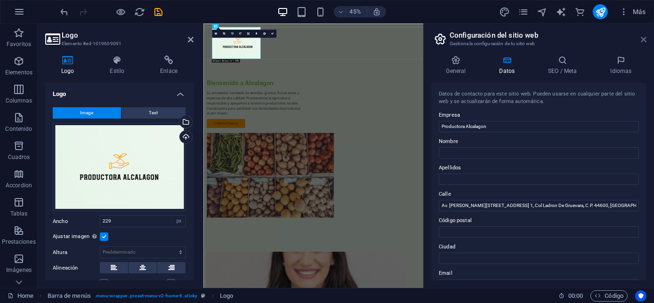
click at [645, 36] on icon at bounding box center [644, 40] width 6 height 8
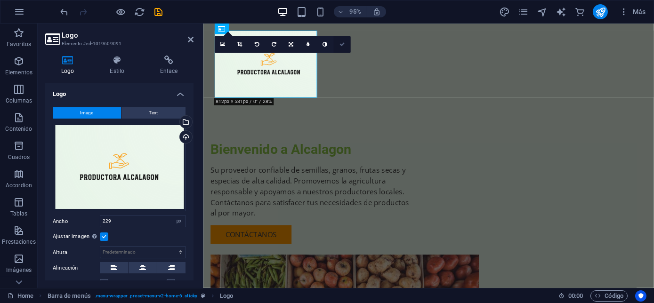
click at [342, 46] on icon at bounding box center [342, 44] width 6 height 5
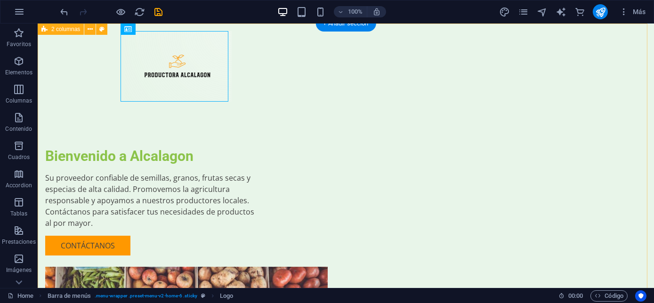
click at [179, 144] on div "Bienvenido a Alcalagon Su proveedor confiable de semillas, granos, frutas secas…" at bounding box center [346, 258] width 616 height 469
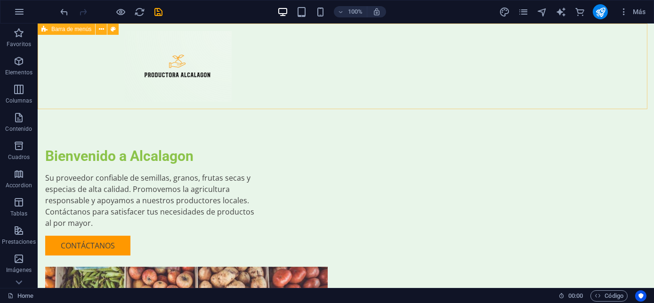
click at [363, 62] on div "Menu" at bounding box center [346, 67] width 616 height 86
select select "header"
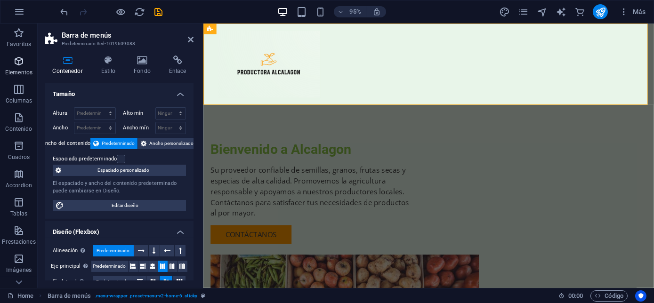
click at [23, 73] on p "Elementos" at bounding box center [18, 73] width 27 height 8
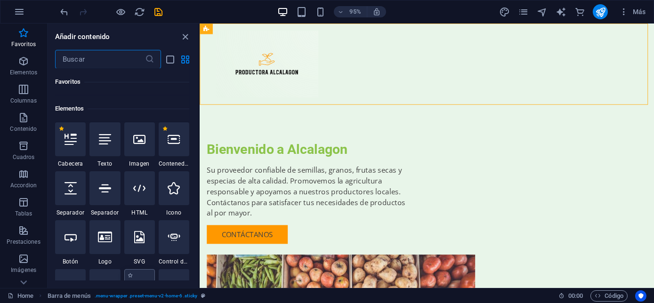
scroll to position [177, 0]
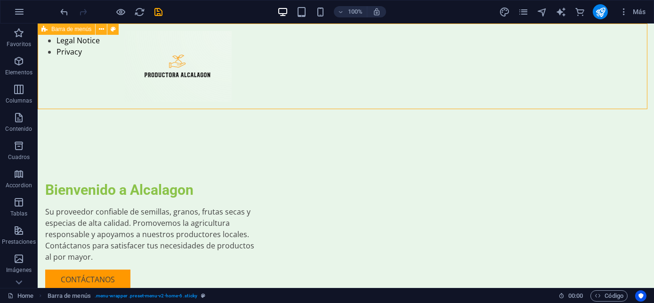
drag, startPoint x: 388, startPoint y: 46, endPoint x: 528, endPoint y: 70, distance: 141.9
click at [528, 70] on div "Menu" at bounding box center [346, 67] width 616 height 86
drag, startPoint x: 100, startPoint y: 54, endPoint x: 436, endPoint y: 69, distance: 336.0
click at [99, 28] on icon at bounding box center [101, 29] width 5 height 10
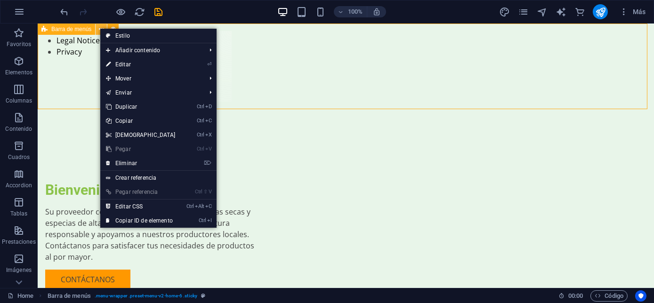
drag, startPoint x: 99, startPoint y: 28, endPoint x: 91, endPoint y: 34, distance: 10.5
click at [99, 28] on icon at bounding box center [101, 29] width 5 height 10
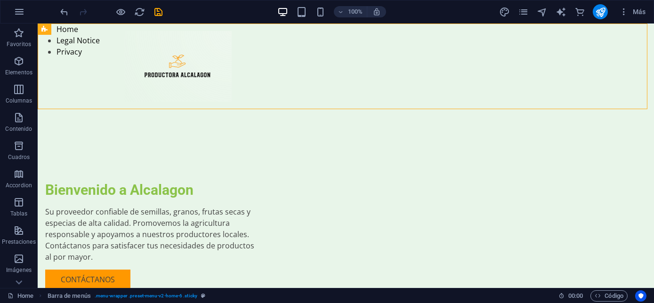
drag, startPoint x: 85, startPoint y: 52, endPoint x: 254, endPoint y: 85, distance: 171.8
click at [100, 31] on icon at bounding box center [101, 29] width 5 height 10
click at [97, 30] on button at bounding box center [101, 29] width 11 height 11
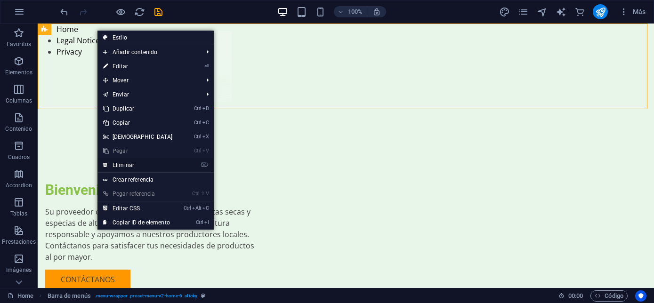
click at [120, 168] on link "⌦ Eliminar" at bounding box center [137, 165] width 81 height 14
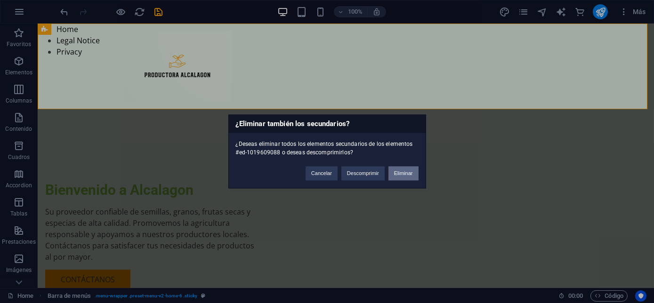
click at [396, 167] on button "Eliminar" at bounding box center [403, 174] width 30 height 14
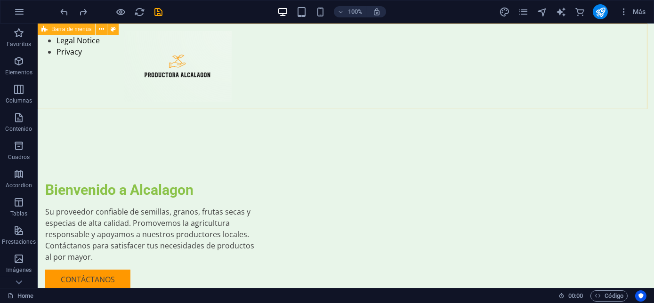
click at [43, 88] on div "Menu" at bounding box center [346, 67] width 616 height 86
click at [59, 30] on span "Barra de menús" at bounding box center [71, 29] width 40 height 6
click at [103, 33] on icon at bounding box center [101, 29] width 5 height 10
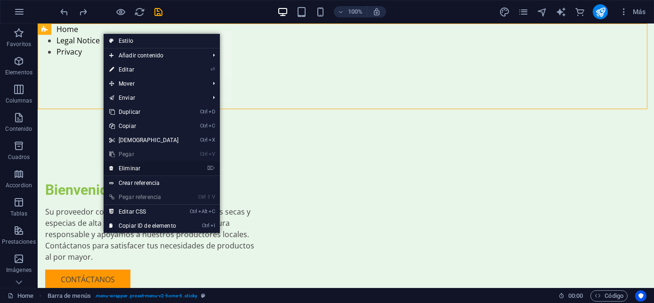
click at [159, 169] on link "⌦ Eliminar" at bounding box center [144, 168] width 81 height 14
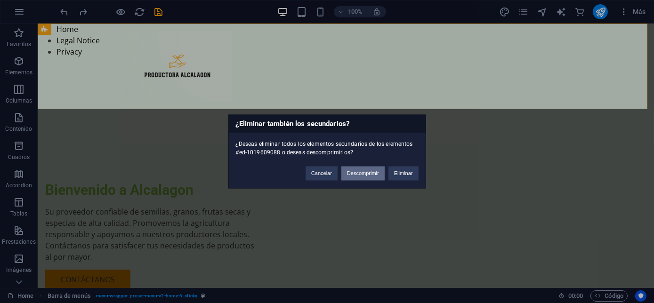
click at [363, 177] on button "Descomprimir" at bounding box center [362, 174] width 43 height 14
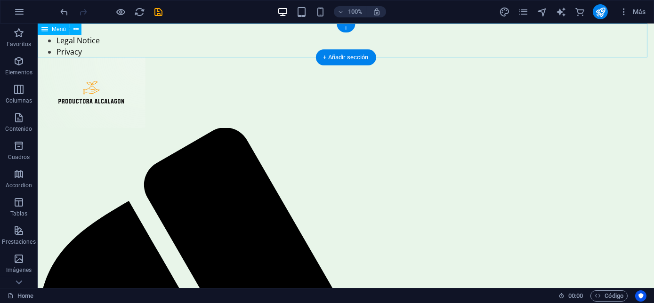
click at [417, 48] on nav "Home Legal Notice Privacy" at bounding box center [346, 41] width 616 height 34
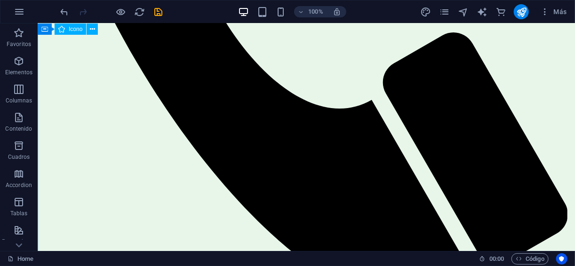
scroll to position [499, 0]
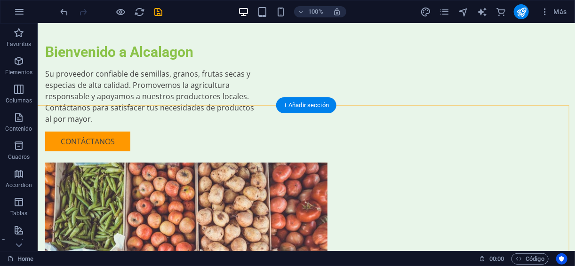
scroll to position [0, 0]
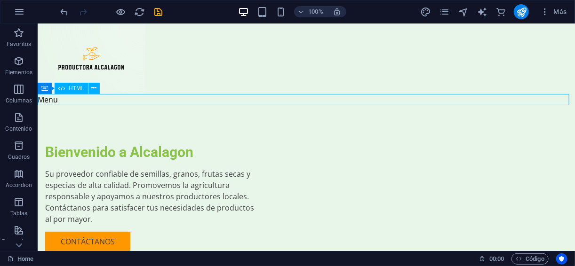
click at [146, 100] on div "Menu" at bounding box center [306, 99] width 538 height 11
click at [99, 87] on button at bounding box center [94, 88] width 11 height 11
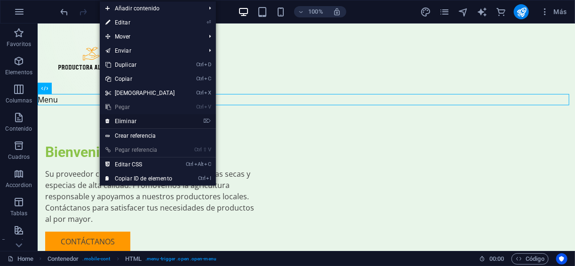
click at [124, 118] on link "⌦ Eliminar" at bounding box center [140, 121] width 81 height 14
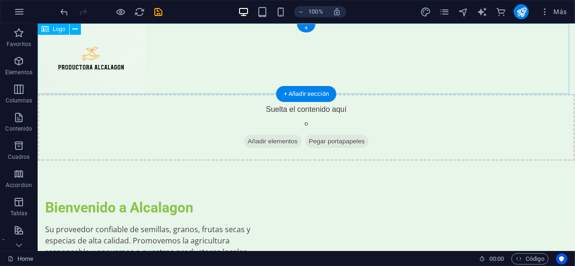
click at [126, 68] on div at bounding box center [306, 58] width 538 height 71
click at [149, 62] on div at bounding box center [306, 58] width 538 height 71
select select "px"
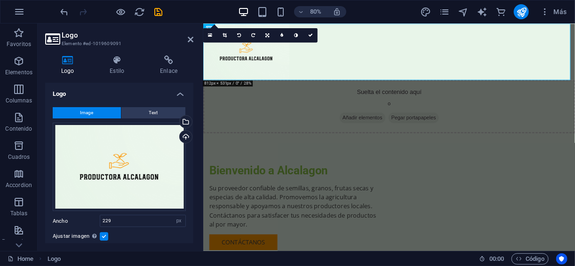
scroll to position [177, 0]
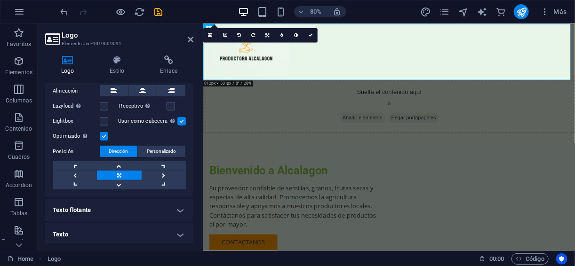
click at [161, 203] on h4 "Texto flotante" at bounding box center [119, 210] width 148 height 23
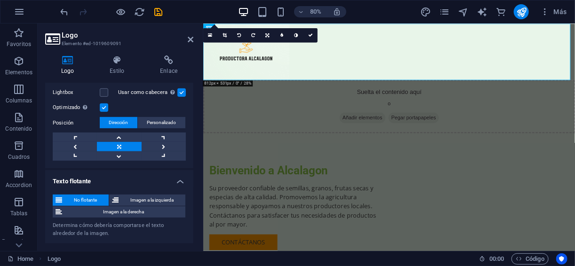
scroll to position [230, 0]
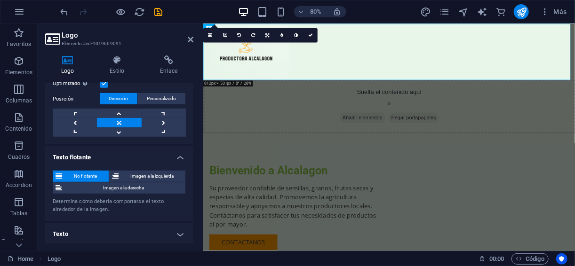
click at [141, 223] on h4 "Texto" at bounding box center [119, 234] width 148 height 23
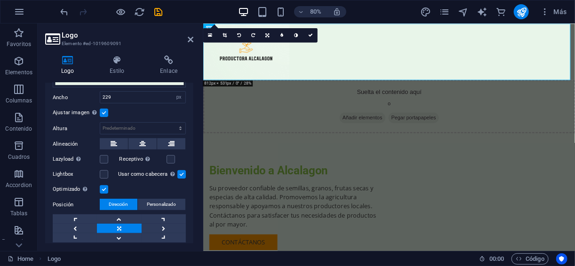
scroll to position [188, 0]
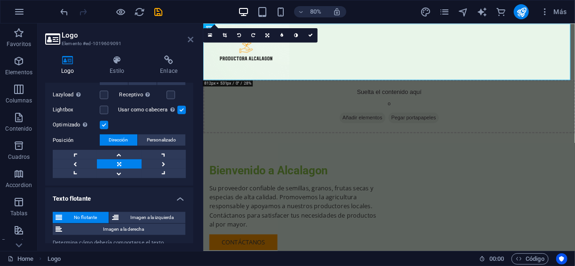
click at [191, 41] on icon at bounding box center [191, 40] width 6 height 8
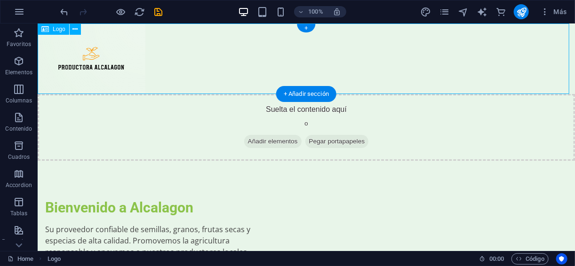
drag, startPoint x: 64, startPoint y: 117, endPoint x: 171, endPoint y: 64, distance: 119.8
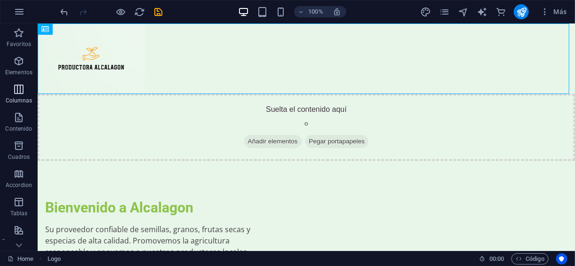
click at [16, 92] on icon "button" at bounding box center [18, 89] width 11 height 11
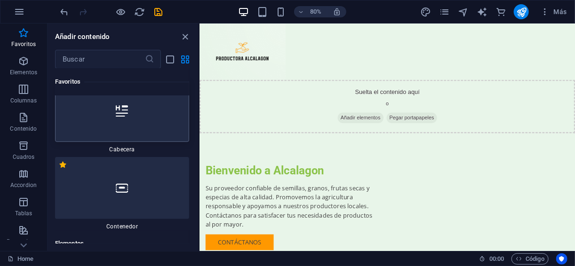
scroll to position [0, 0]
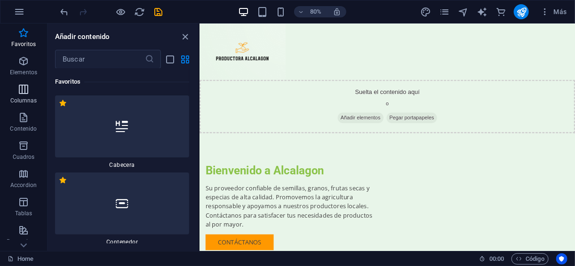
click at [15, 93] on span "Columnas" at bounding box center [23, 95] width 47 height 23
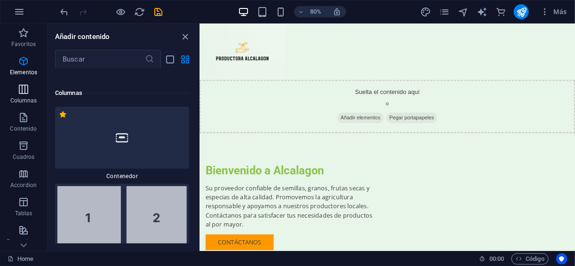
scroll to position [543, 0]
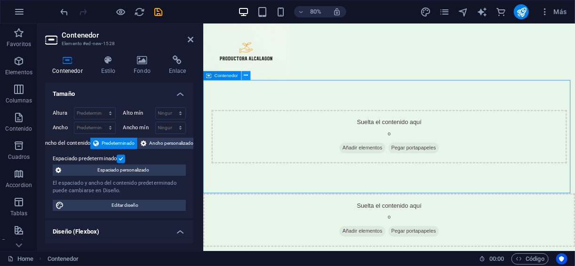
click at [245, 79] on icon at bounding box center [246, 76] width 4 height 8
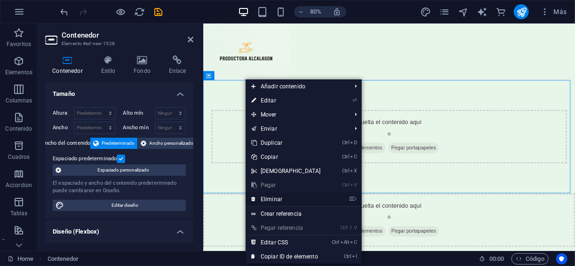
click at [277, 198] on link "⌦ Eliminar" at bounding box center [286, 200] width 81 height 14
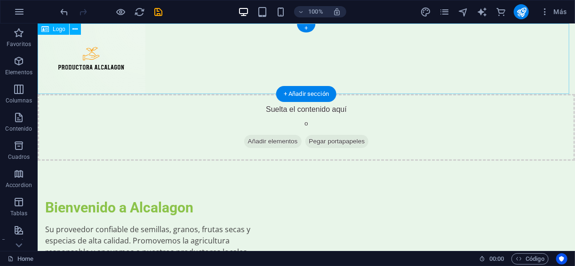
click at [170, 56] on div at bounding box center [306, 58] width 538 height 71
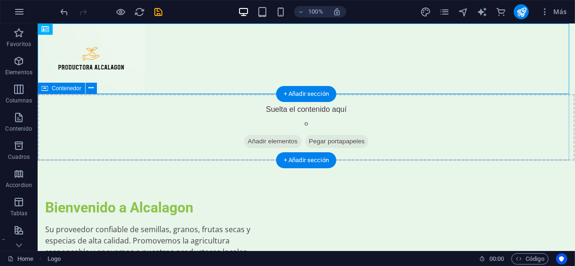
click at [213, 128] on div "Suelta el contenido aquí o Añadir elementos Pegar portapapeles" at bounding box center [306, 127] width 538 height 67
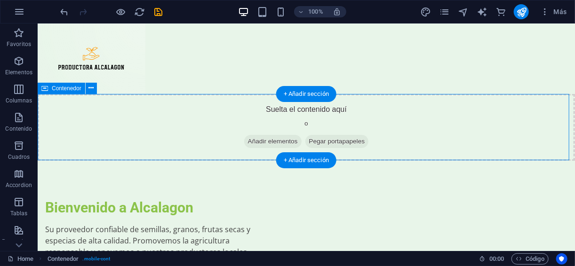
click at [213, 128] on div "Suelta el contenido aquí o Añadir elementos Pegar portapapeles" at bounding box center [306, 127] width 538 height 67
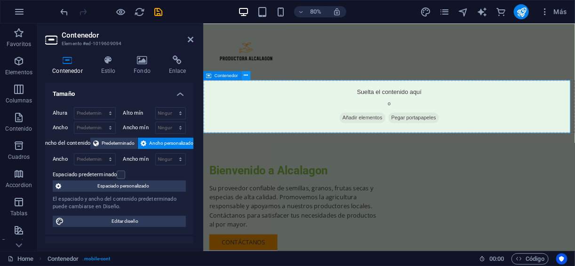
click at [245, 76] on icon at bounding box center [246, 76] width 4 height 8
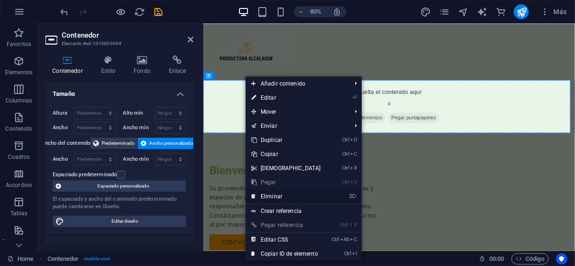
click at [267, 197] on link "⌦ Eliminar" at bounding box center [286, 197] width 81 height 14
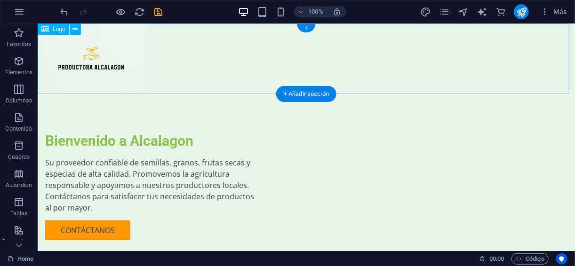
click at [187, 60] on div at bounding box center [306, 58] width 538 height 71
select select "px"
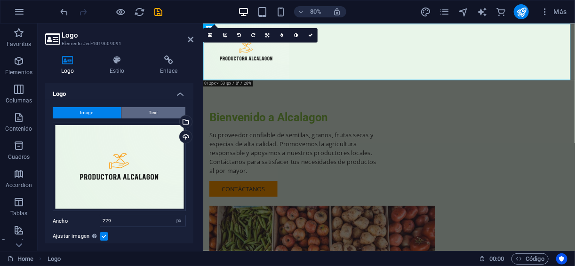
click at [166, 115] on button "Text" at bounding box center [153, 112] width 64 height 11
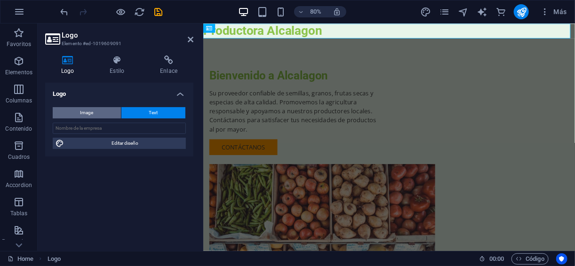
click at [109, 114] on button "Image" at bounding box center [87, 112] width 68 height 11
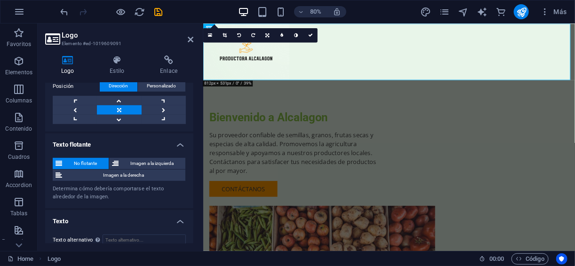
scroll to position [251, 0]
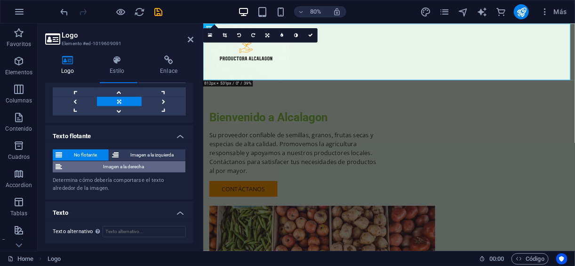
click at [138, 166] on span "Imagen a la derecha" at bounding box center [124, 166] width 118 height 11
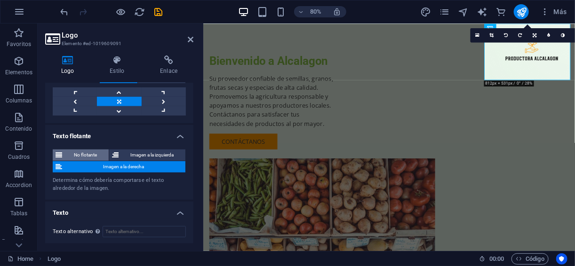
click at [95, 150] on span "No flotante" at bounding box center [85, 155] width 41 height 11
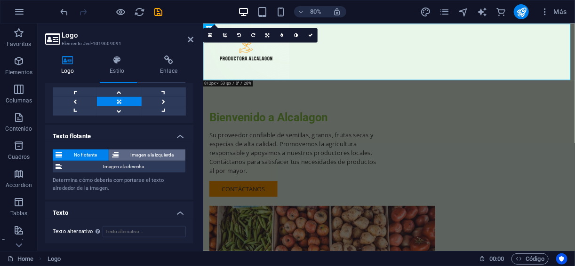
click at [139, 153] on span "Imagen a la izquierda" at bounding box center [151, 155] width 61 height 11
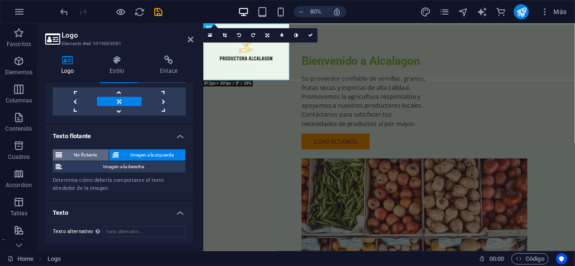
click at [89, 150] on span "No flotante" at bounding box center [85, 155] width 41 height 11
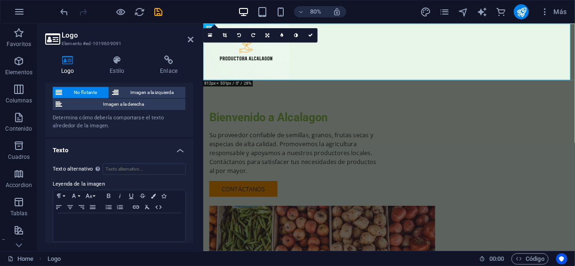
scroll to position [314, 0]
click at [120, 171] on input "Texto alternativo El texto alternativo es usado por aquellos dispositivos que n…" at bounding box center [144, 169] width 83 height 11
paste input "Productora Alcalagon S.A. De C.V."
type input "Productora Alcalagon S.A. De C.V."
drag, startPoint x: 179, startPoint y: 168, endPoint x: 43, endPoint y: 177, distance: 135.9
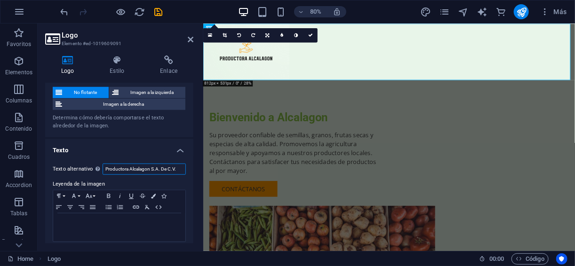
click at [43, 177] on div "Logo Estilo Enlace Logo Image Text Arrastra archivos aquí, haz clic para escoge…" at bounding box center [119, 149] width 163 height 203
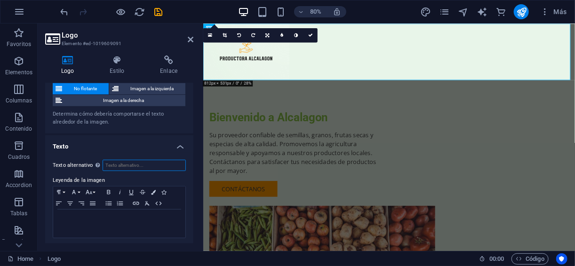
scroll to position [318, 0]
click at [256, 62] on div at bounding box center [435, 58] width 465 height 71
click at [306, 64] on div at bounding box center [435, 58] width 465 height 71
click at [311, 36] on icon at bounding box center [310, 35] width 5 height 5
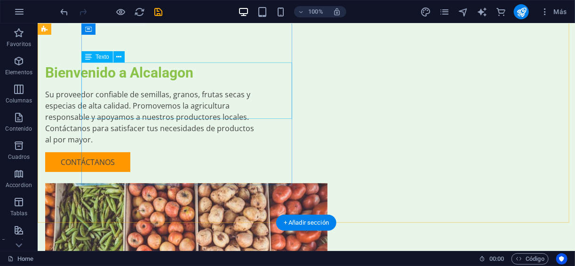
scroll to position [0, 0]
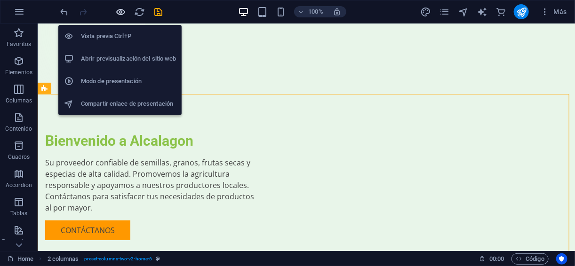
click at [124, 16] on icon "button" at bounding box center [121, 12] width 11 height 11
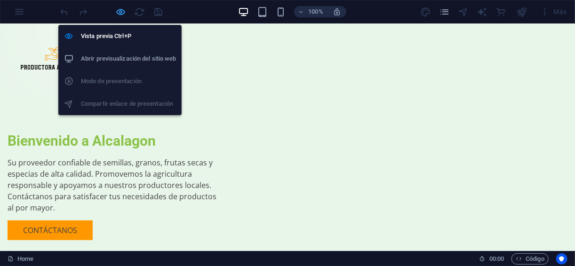
click at [118, 10] on icon "button" at bounding box center [121, 12] width 11 height 11
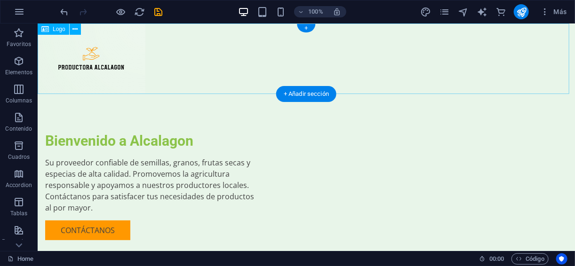
click at [225, 52] on div at bounding box center [306, 58] width 538 height 71
click at [141, 53] on div at bounding box center [306, 58] width 538 height 71
select select "px"
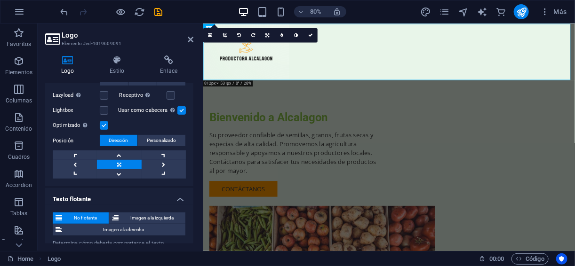
scroll to position [188, 0]
click at [156, 161] on link at bounding box center [164, 164] width 44 height 9
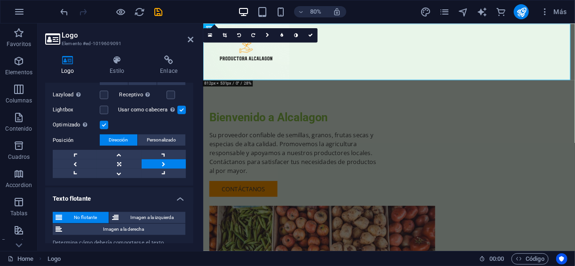
click at [156, 161] on link at bounding box center [164, 164] width 44 height 9
click at [152, 136] on span "Personalizado" at bounding box center [161, 140] width 29 height 11
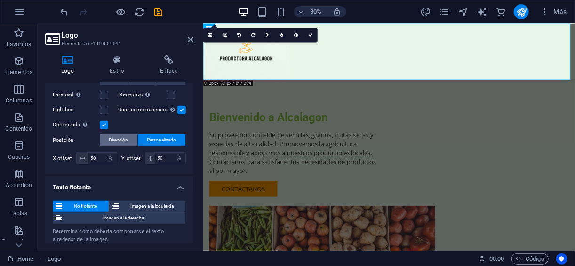
click at [128, 139] on button "Dirección" at bounding box center [119, 140] width 38 height 11
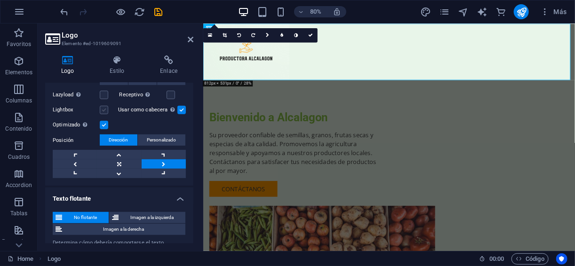
click at [104, 111] on label at bounding box center [104, 110] width 8 height 8
click at [0, 0] on input "Lightbox" at bounding box center [0, 0] width 0 height 0
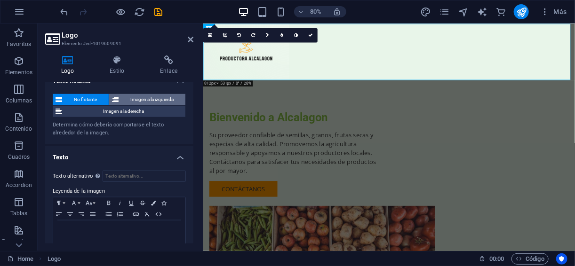
scroll to position [314, 0]
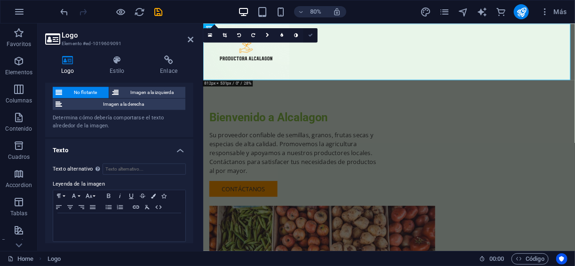
click at [312, 35] on icon at bounding box center [310, 35] width 5 height 5
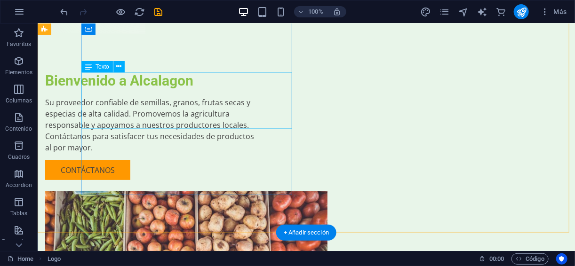
scroll to position [0, 0]
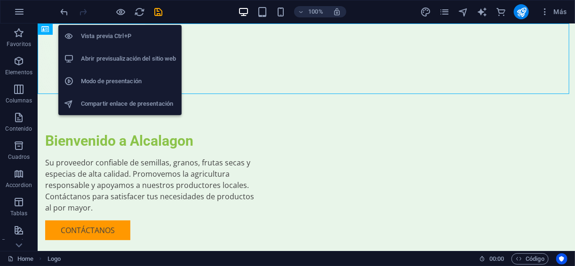
click at [121, 28] on li "Vista previa Ctrl+P" at bounding box center [119, 36] width 123 height 23
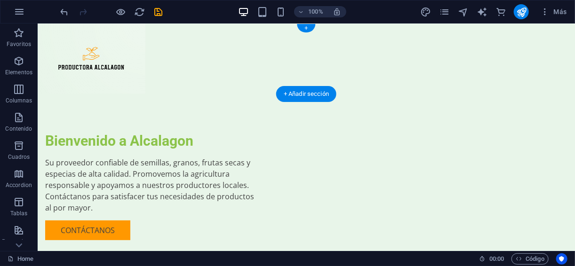
click at [102, 60] on div at bounding box center [306, 58] width 538 height 71
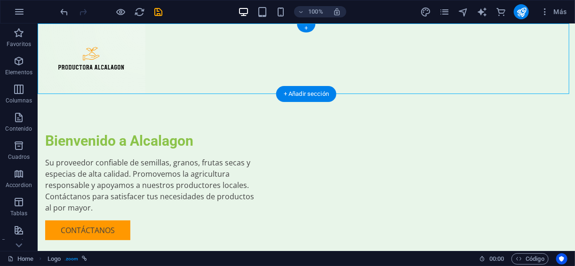
click at [102, 60] on div at bounding box center [306, 58] width 538 height 71
select select "px"
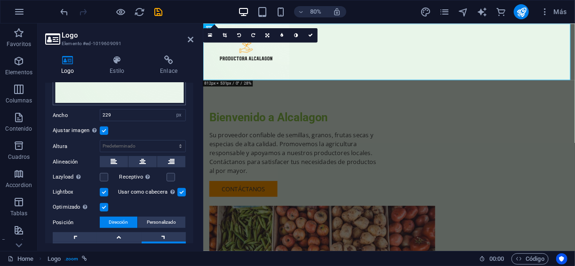
scroll to position [125, 0]
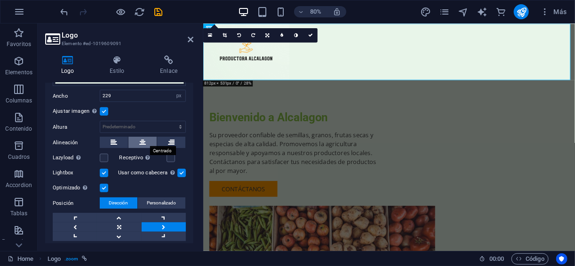
click at [151, 143] on button at bounding box center [143, 142] width 28 height 11
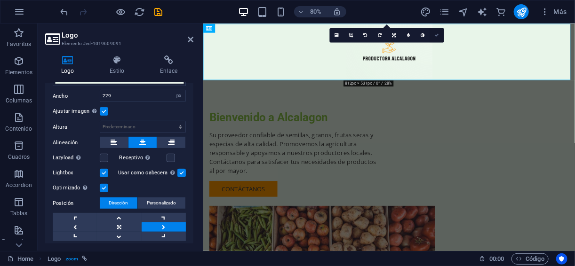
click at [441, 32] on link at bounding box center [437, 35] width 14 height 14
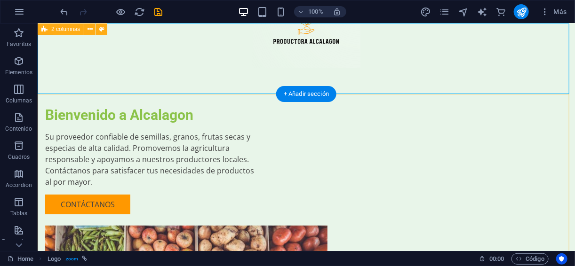
scroll to position [0, 0]
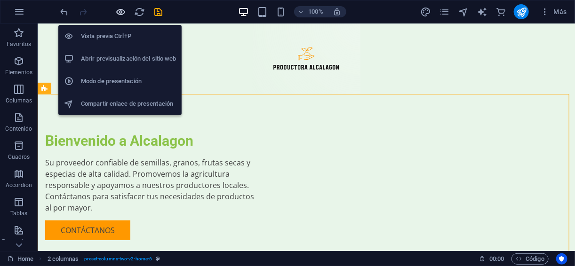
click at [124, 14] on icon "button" at bounding box center [121, 12] width 11 height 11
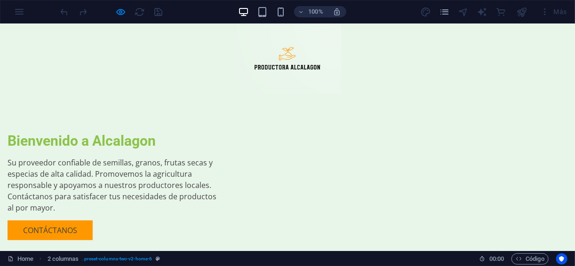
click at [273, 60] on img at bounding box center [288, 58] width 108 height 71
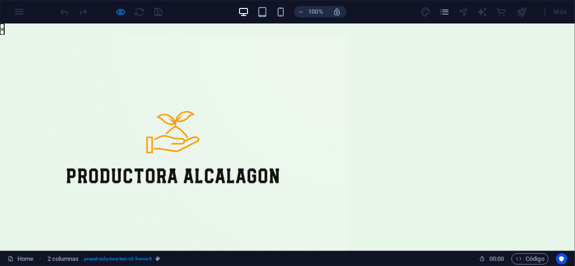
click at [4, 33] on button "×" at bounding box center [2, 28] width 4 height 11
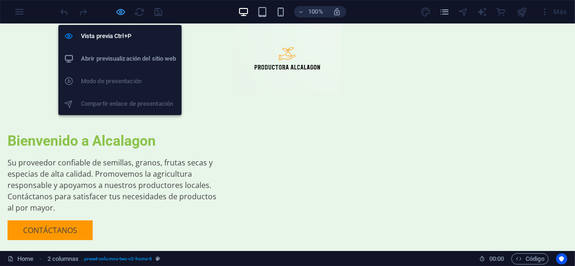
click at [123, 14] on icon "button" at bounding box center [121, 12] width 11 height 11
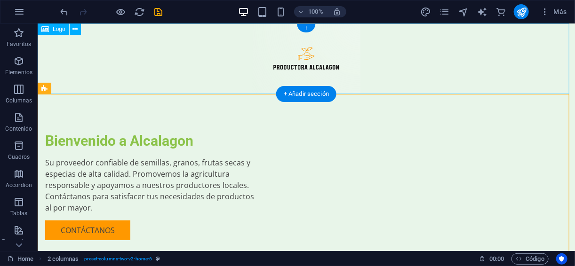
click at [360, 58] on div at bounding box center [306, 58] width 538 height 71
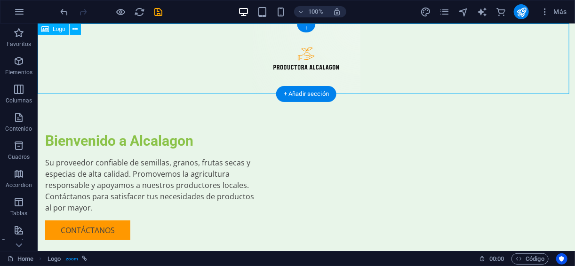
click at [379, 59] on div at bounding box center [306, 58] width 538 height 71
select select "px"
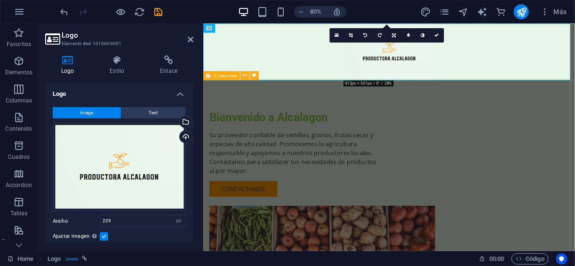
drag, startPoint x: 463, startPoint y: 93, endPoint x: 454, endPoint y: 122, distance: 31.1
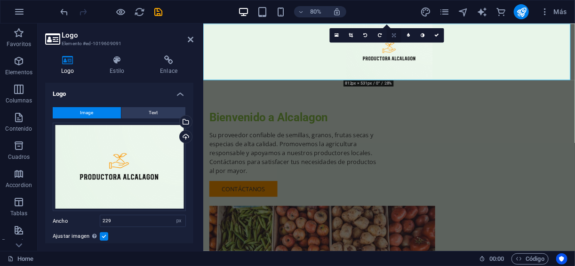
click at [391, 37] on link at bounding box center [394, 35] width 14 height 14
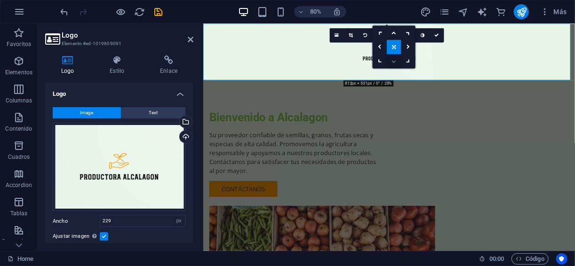
click at [396, 65] on link at bounding box center [394, 61] width 14 height 14
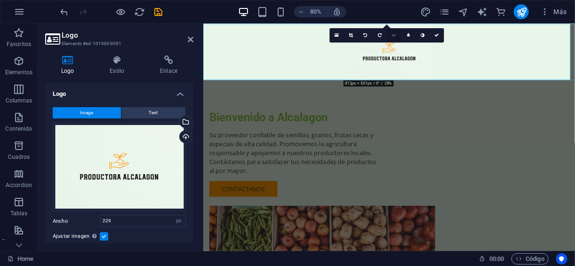
click at [397, 35] on link at bounding box center [394, 35] width 14 height 14
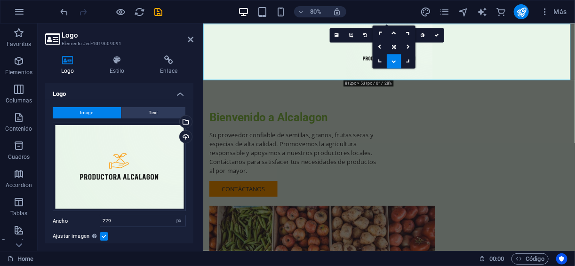
click at [393, 59] on icon at bounding box center [394, 61] width 5 height 5
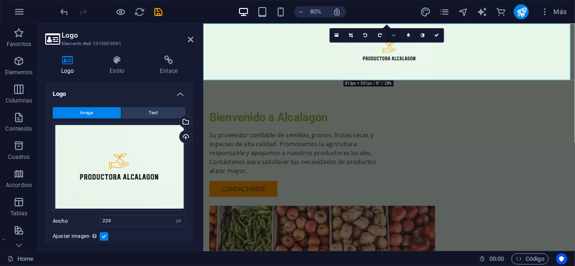
click at [396, 34] on icon at bounding box center [394, 35] width 5 height 5
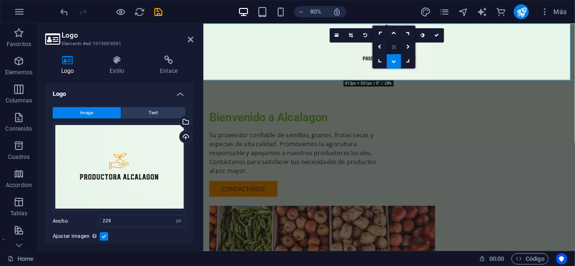
click at [395, 51] on link at bounding box center [394, 47] width 14 height 14
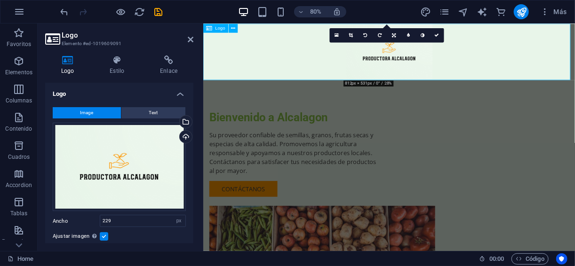
click at [435, 72] on div at bounding box center [435, 58] width 465 height 71
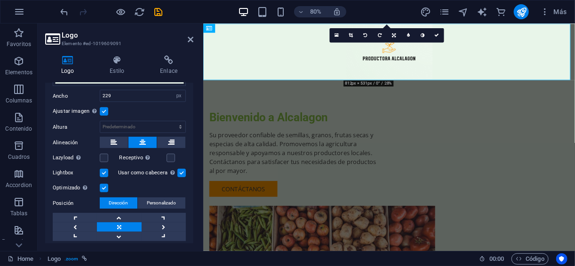
scroll to position [63, 0]
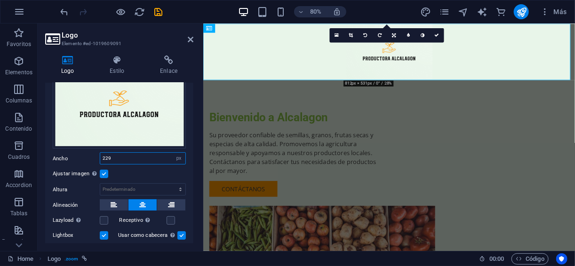
click at [115, 161] on input "229" at bounding box center [142, 158] width 85 height 11
type input "2"
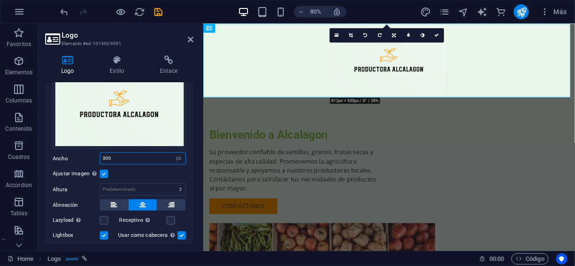
click at [115, 161] on input "300" at bounding box center [142, 158] width 85 height 11
type input "3"
type input "400"
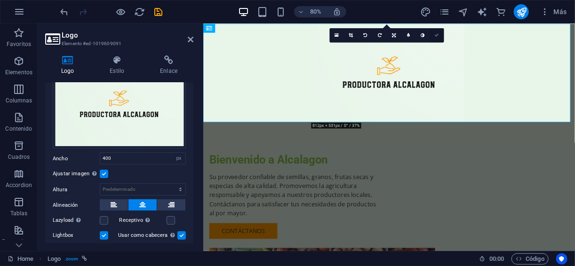
click at [435, 35] on link at bounding box center [437, 35] width 14 height 14
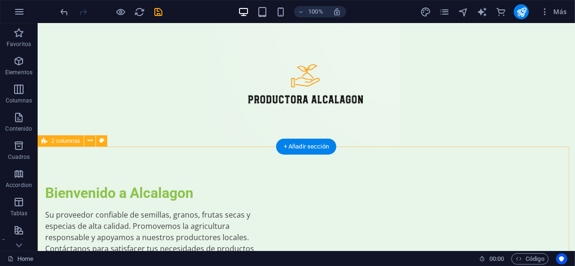
scroll to position [0, 0]
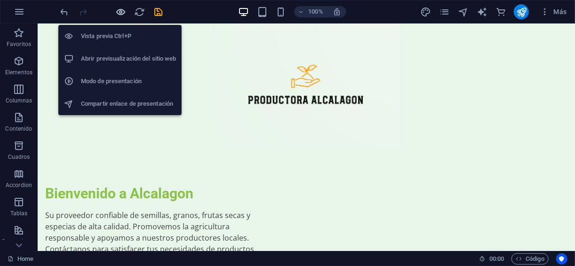
click at [122, 9] on icon "button" at bounding box center [121, 12] width 11 height 11
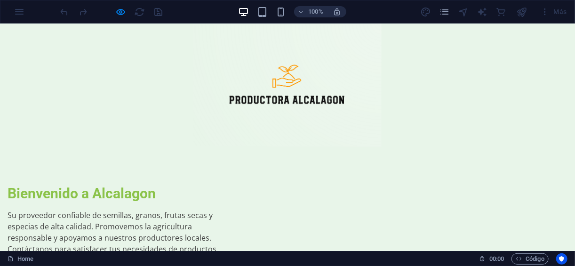
click at [346, 82] on img at bounding box center [288, 84] width 188 height 123
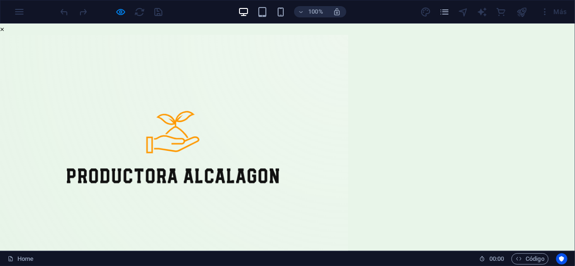
click at [460, 52] on div "× ..." at bounding box center [285, 148] width 570 height 250
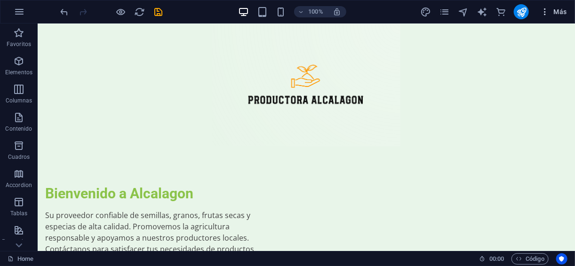
click at [556, 16] on span "Más" at bounding box center [554, 11] width 27 height 9
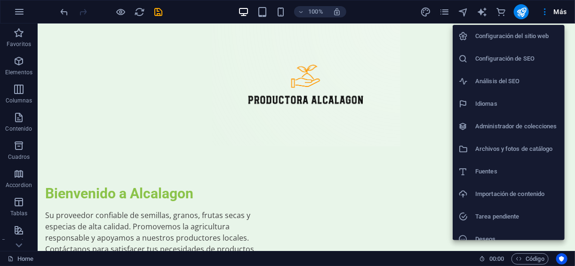
click at [520, 12] on div at bounding box center [287, 133] width 575 height 266
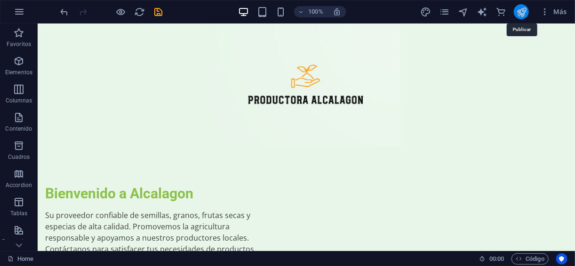
click at [521, 12] on icon "publish" at bounding box center [522, 12] width 11 height 11
